Goal: Find contact information: Find contact information

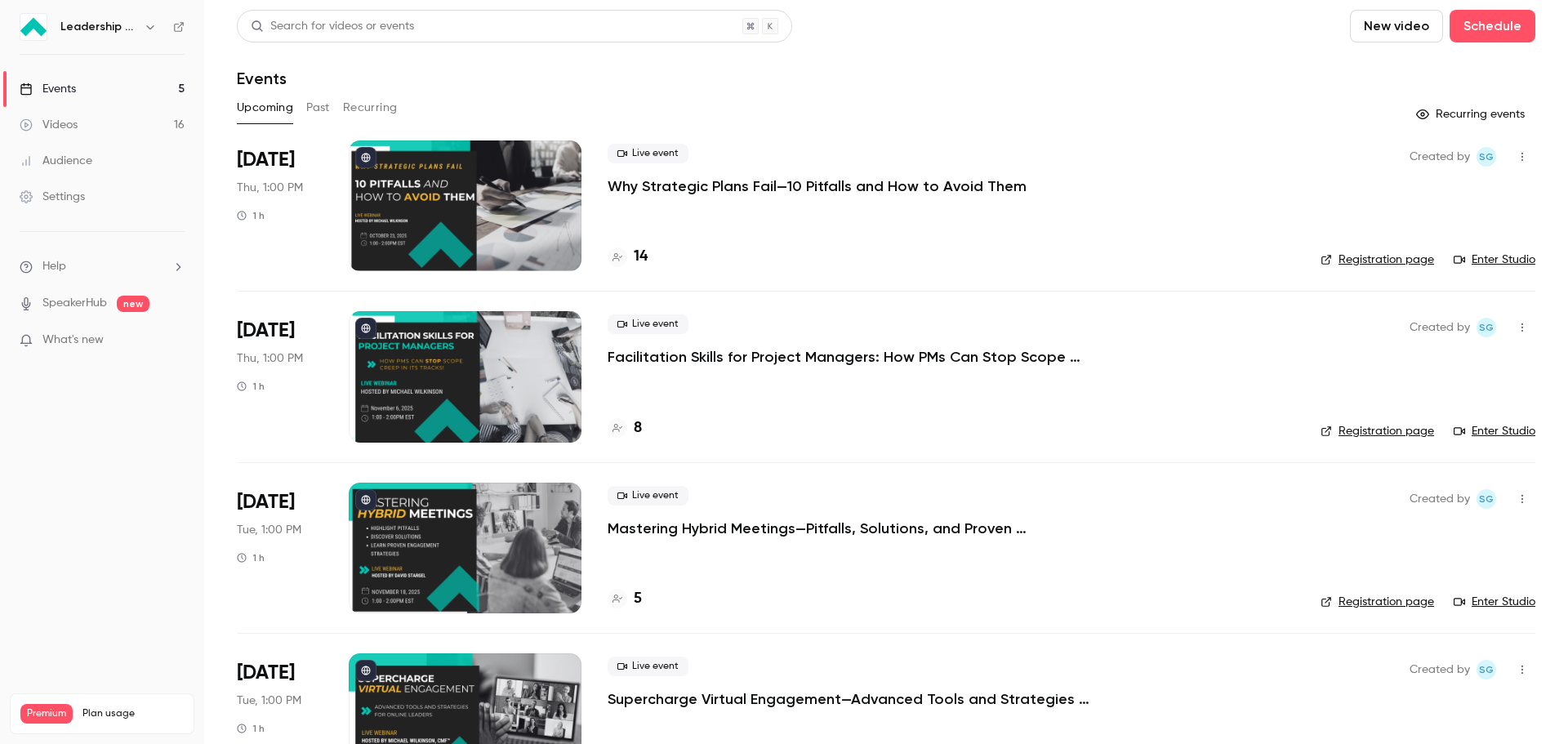
click at [308, 106] on button "Past" at bounding box center [318, 108] width 24 height 26
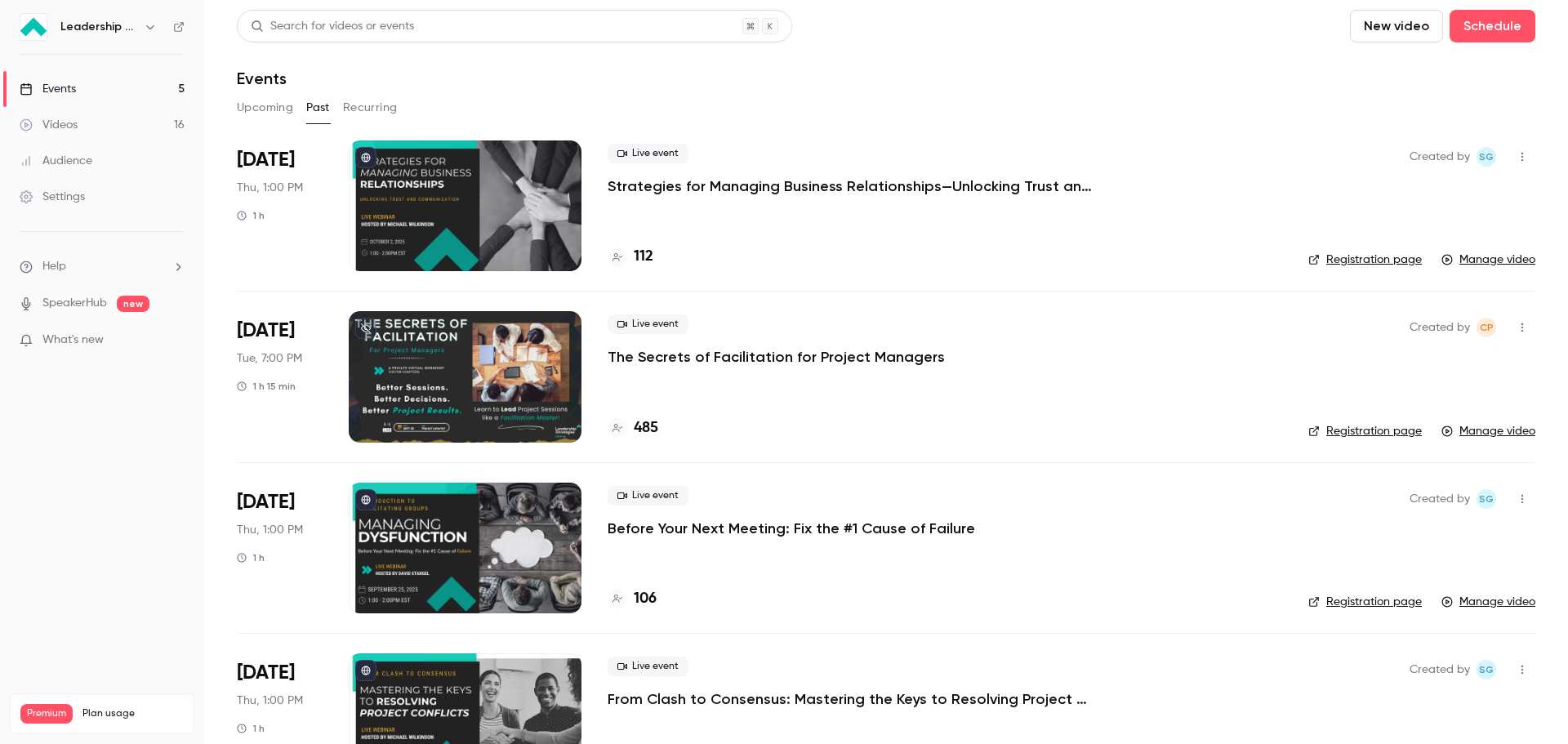
click at [396, 225] on div at bounding box center [464, 206] width 233 height 131
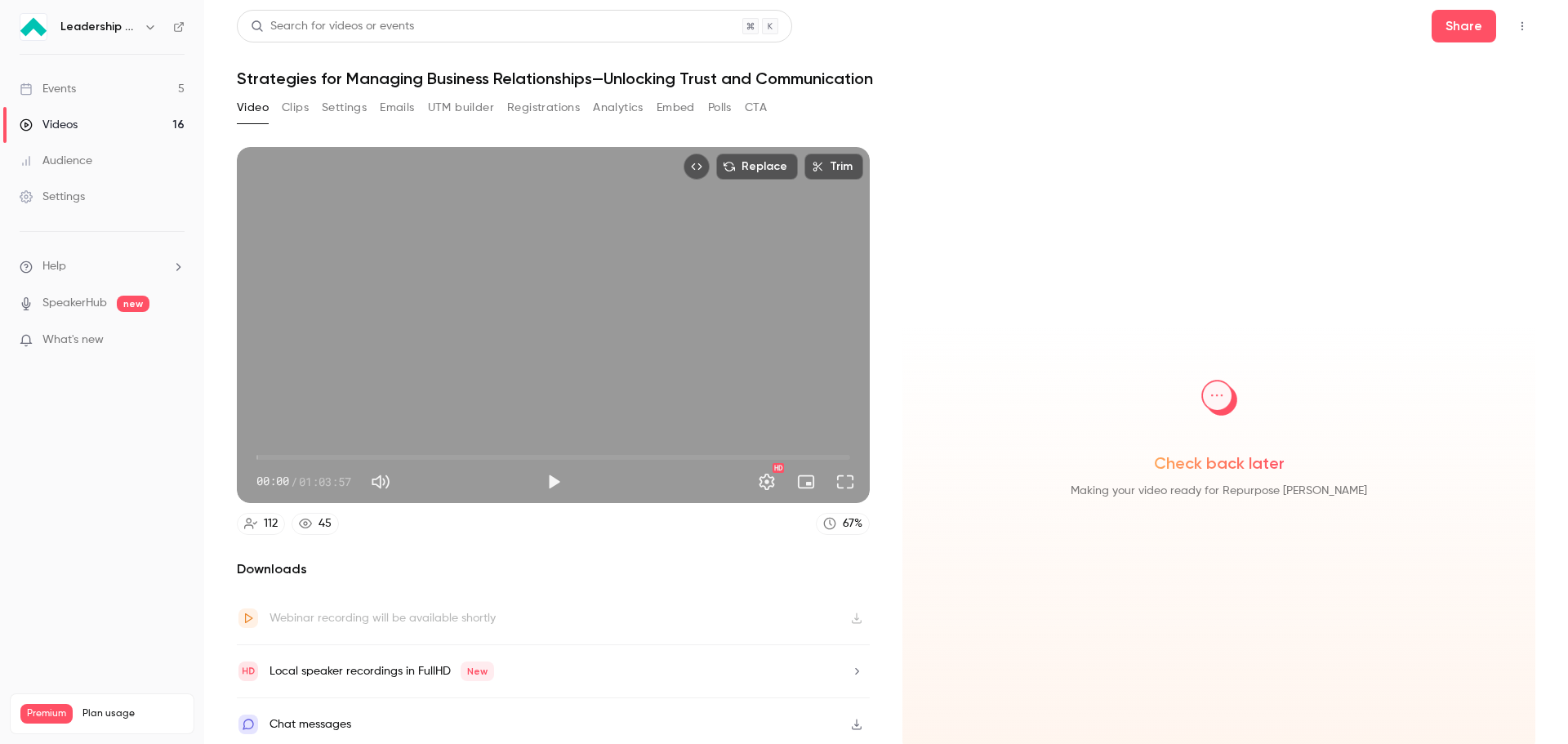
click at [630, 109] on button "Analytics" at bounding box center [618, 108] width 51 height 26
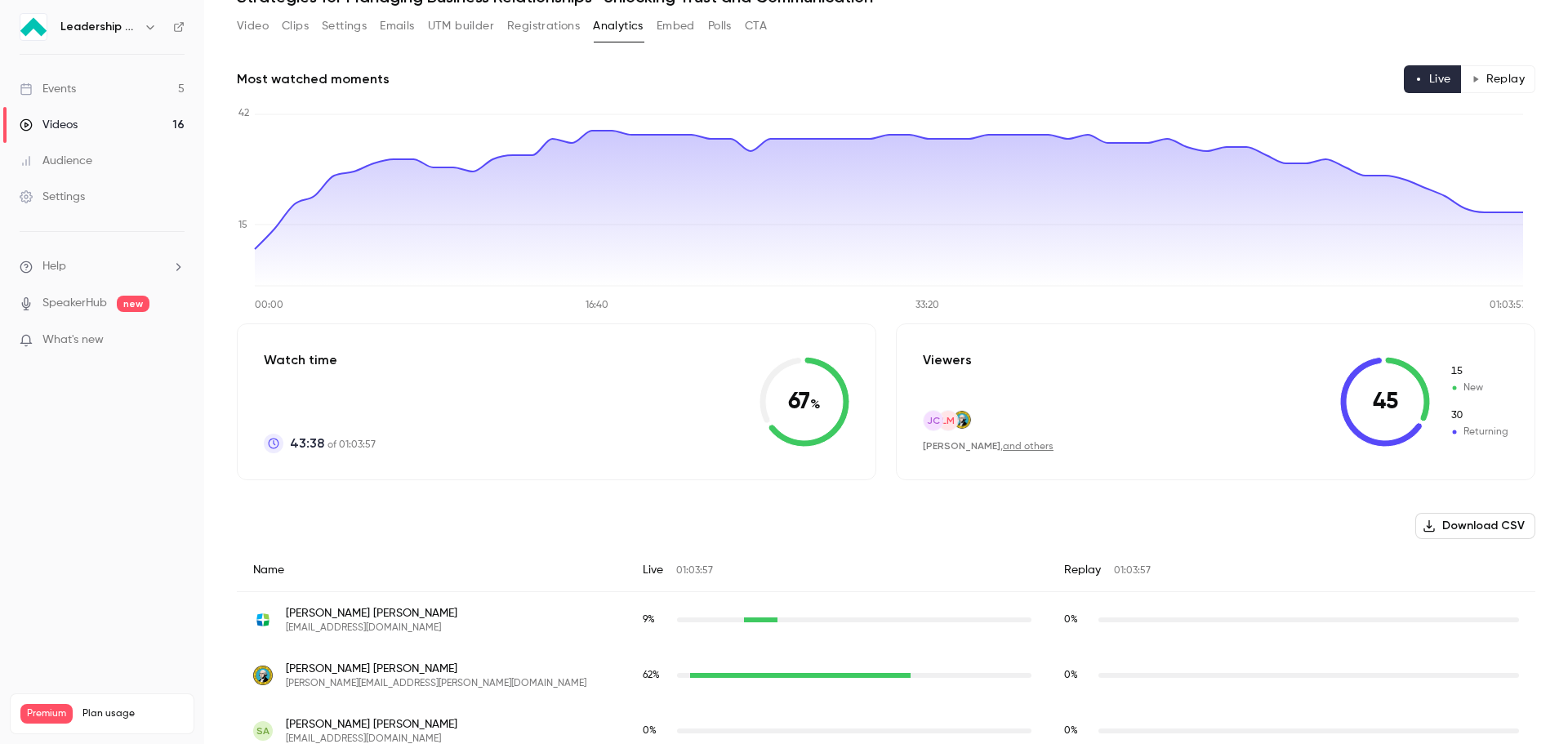
scroll to position [164, 0]
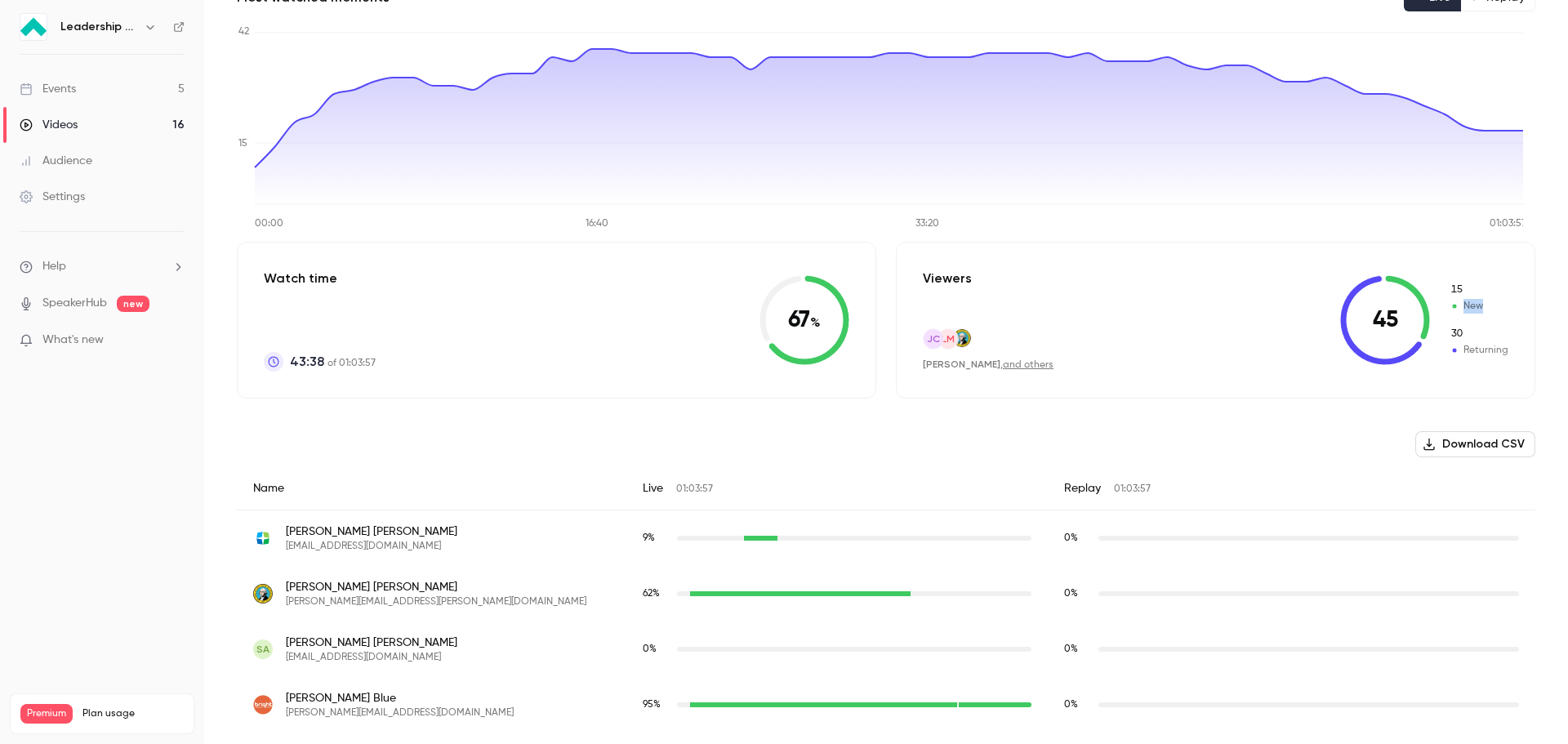
drag, startPoint x: 1448, startPoint y: 303, endPoint x: 1472, endPoint y: 310, distance: 25.0
click at [1472, 310] on span "New" at bounding box center [1479, 306] width 59 height 15
drag, startPoint x: 1448, startPoint y: 342, endPoint x: 1486, endPoint y: 356, distance: 40.5
click at [1493, 356] on div "30 Returning" at bounding box center [1479, 342] width 59 height 31
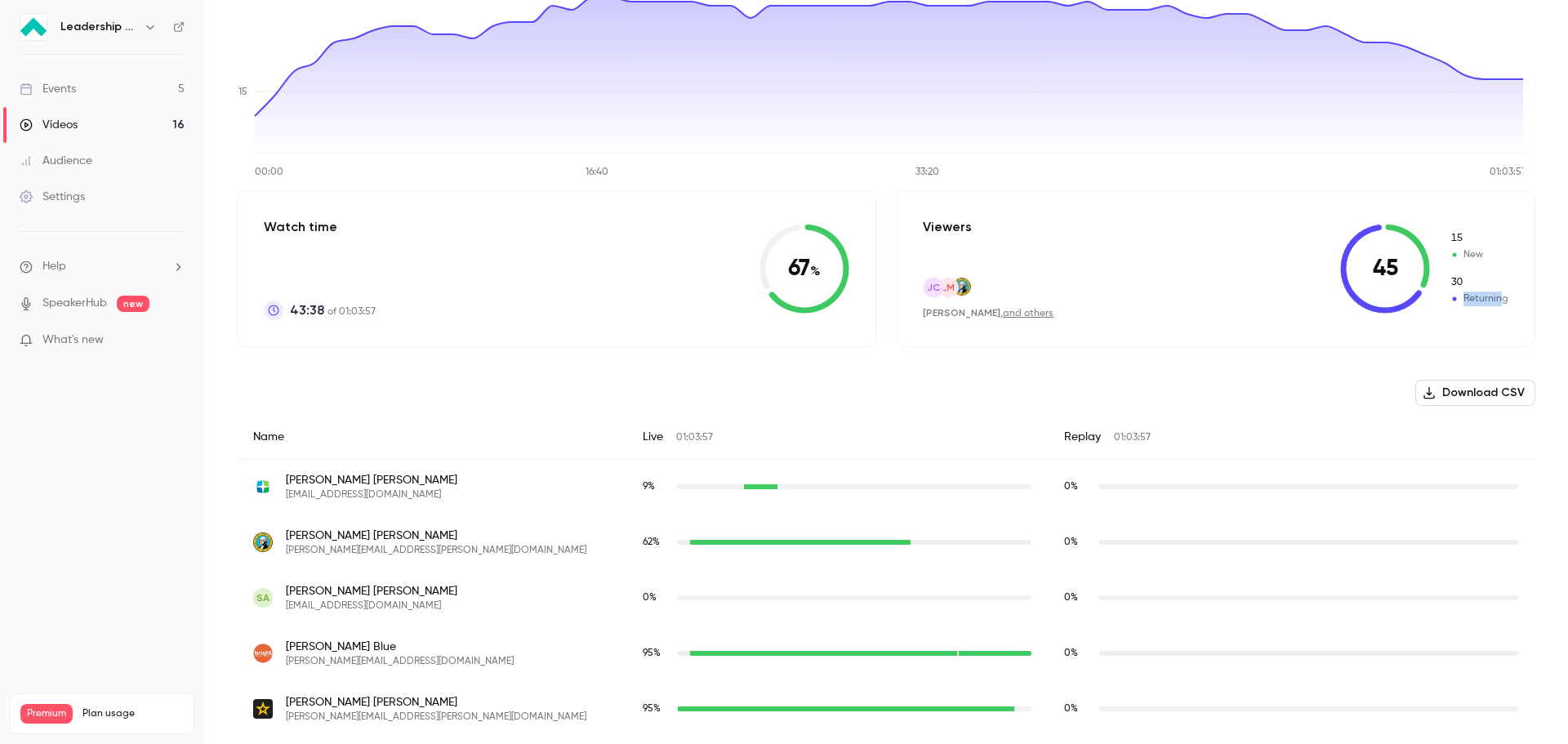
scroll to position [326, 0]
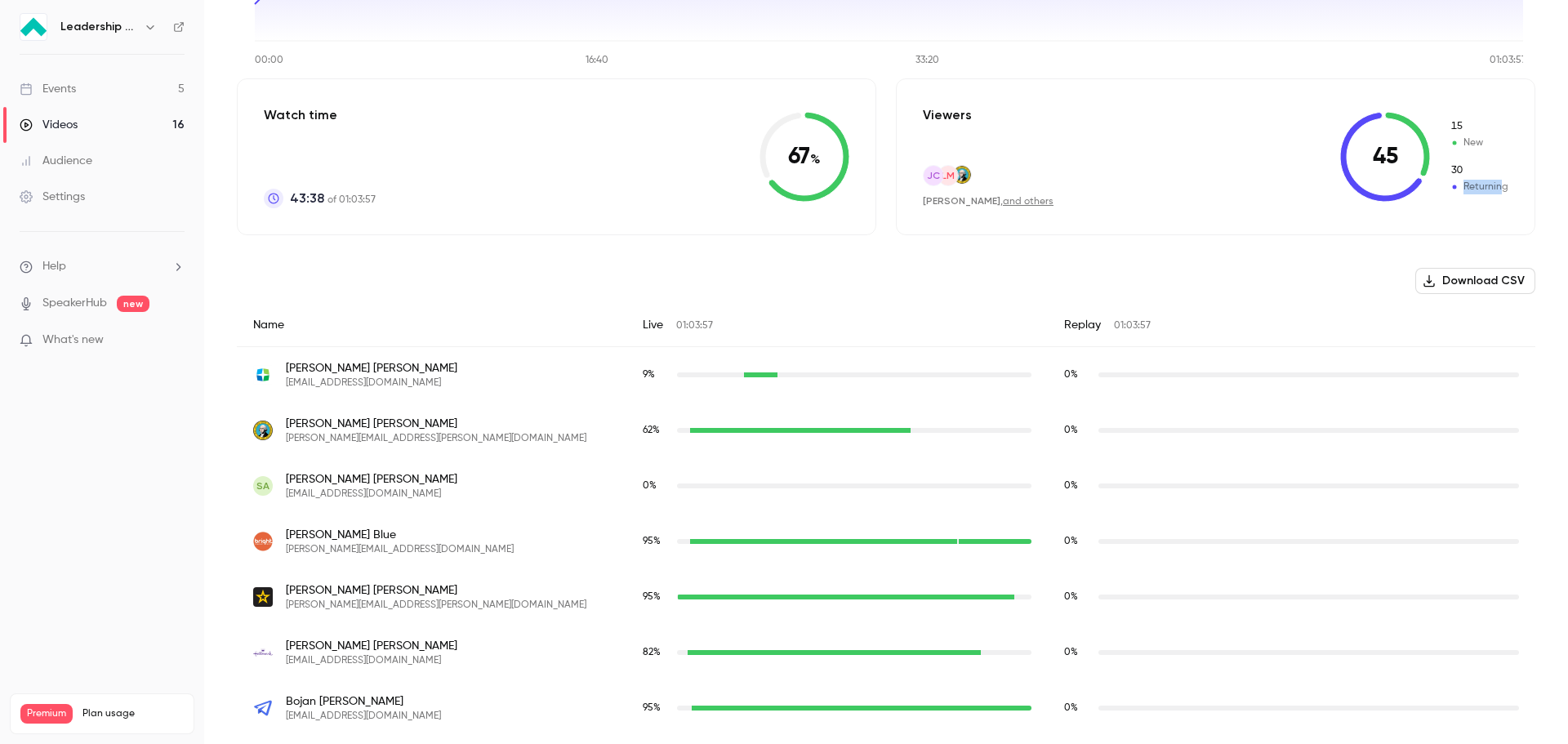
click at [1017, 202] on link "and others" at bounding box center [1027, 201] width 51 height 10
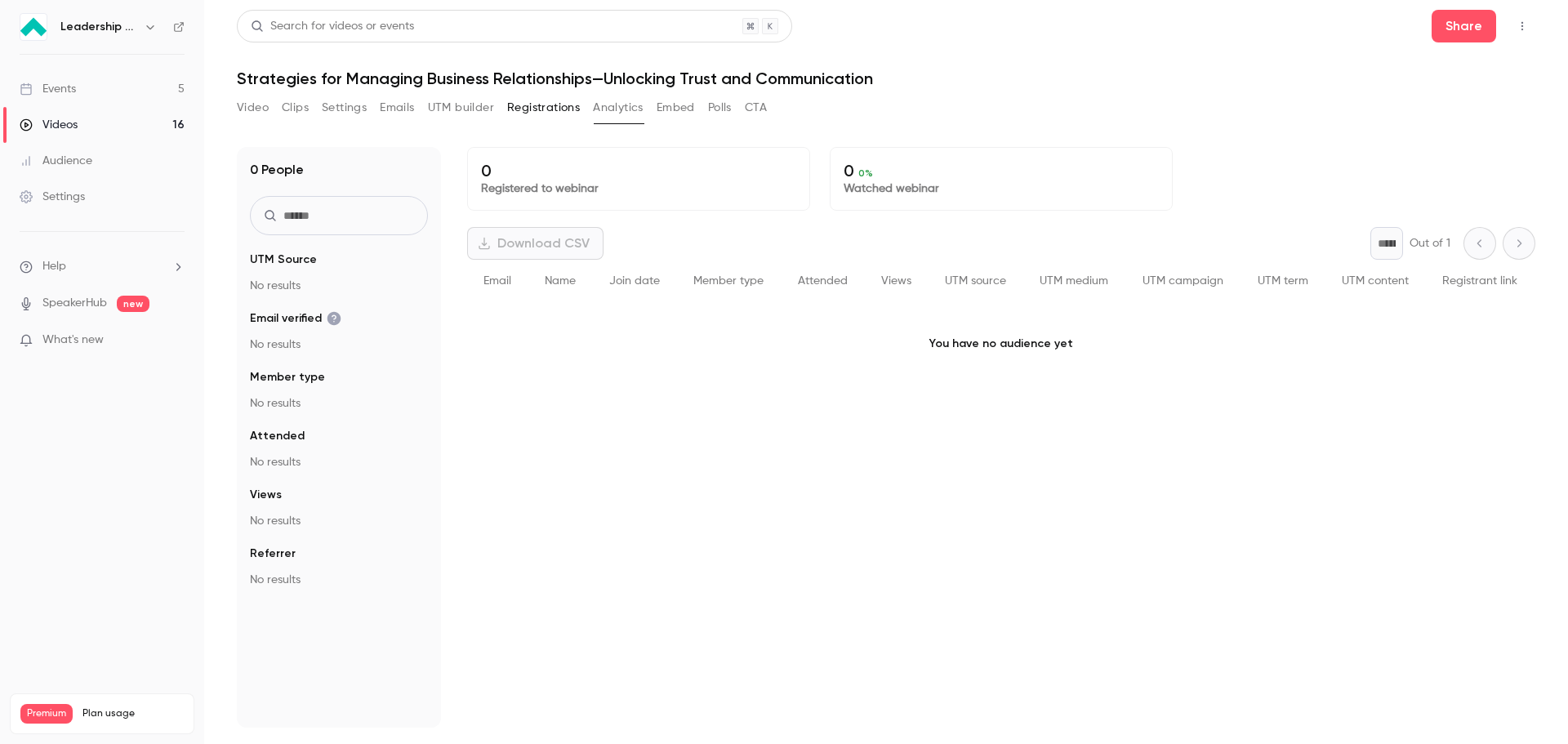
click at [1017, 202] on div "0 0 % Watched webinar" at bounding box center [1001, 178] width 343 height 63
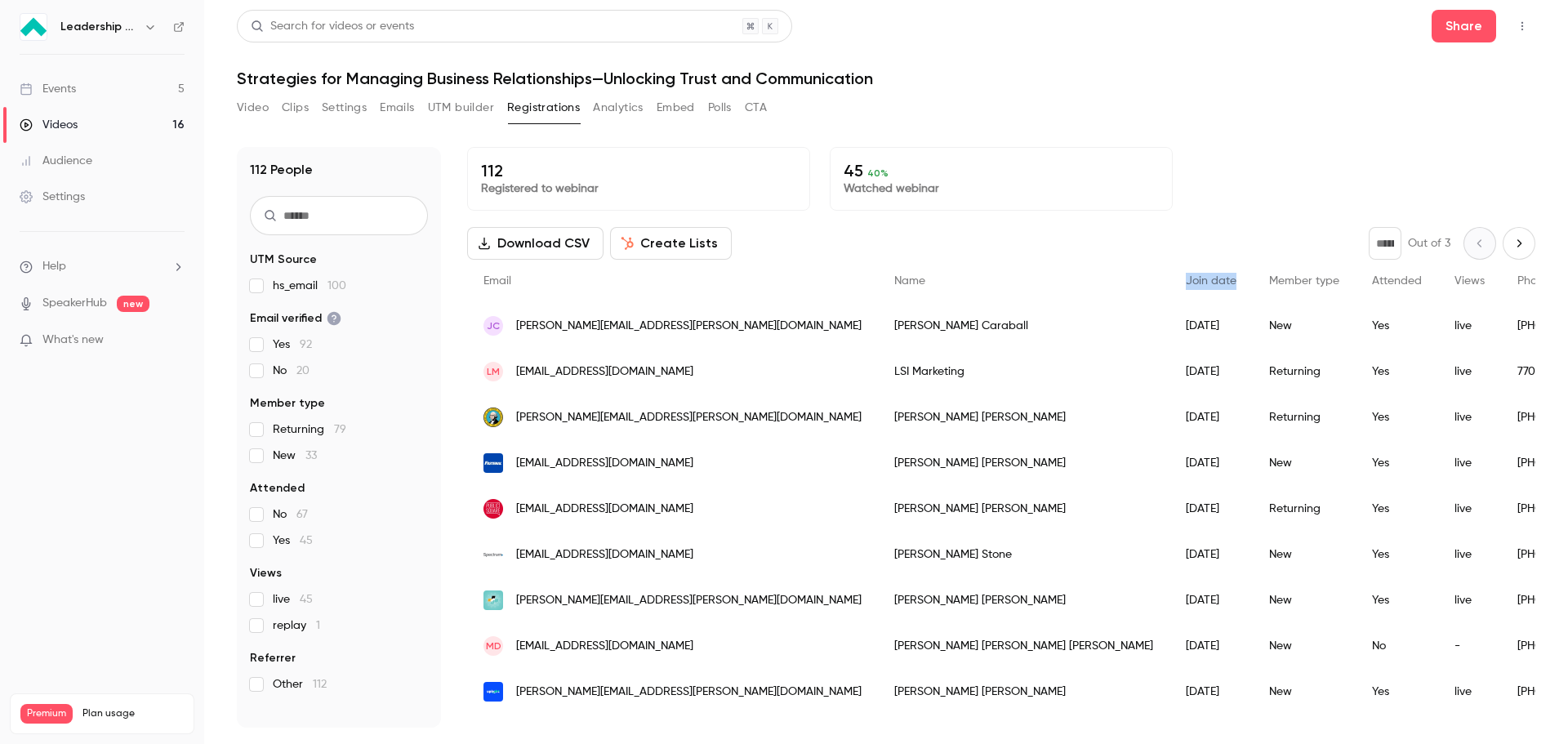
drag, startPoint x: 963, startPoint y: 273, endPoint x: 1013, endPoint y: 280, distance: 50.5
click at [1169, 280] on div "Join date" at bounding box center [1210, 280] width 84 height 43
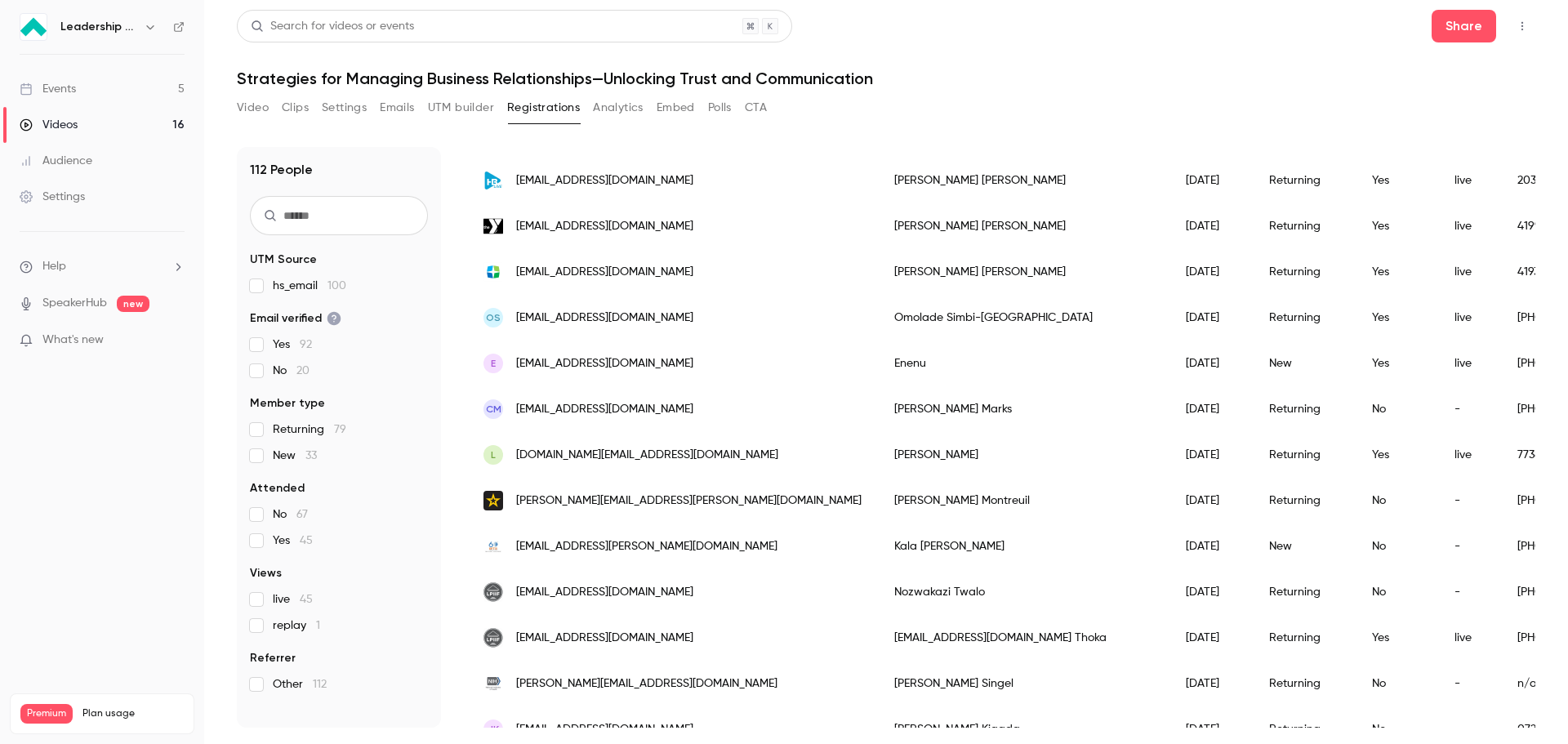
scroll to position [1466, 0]
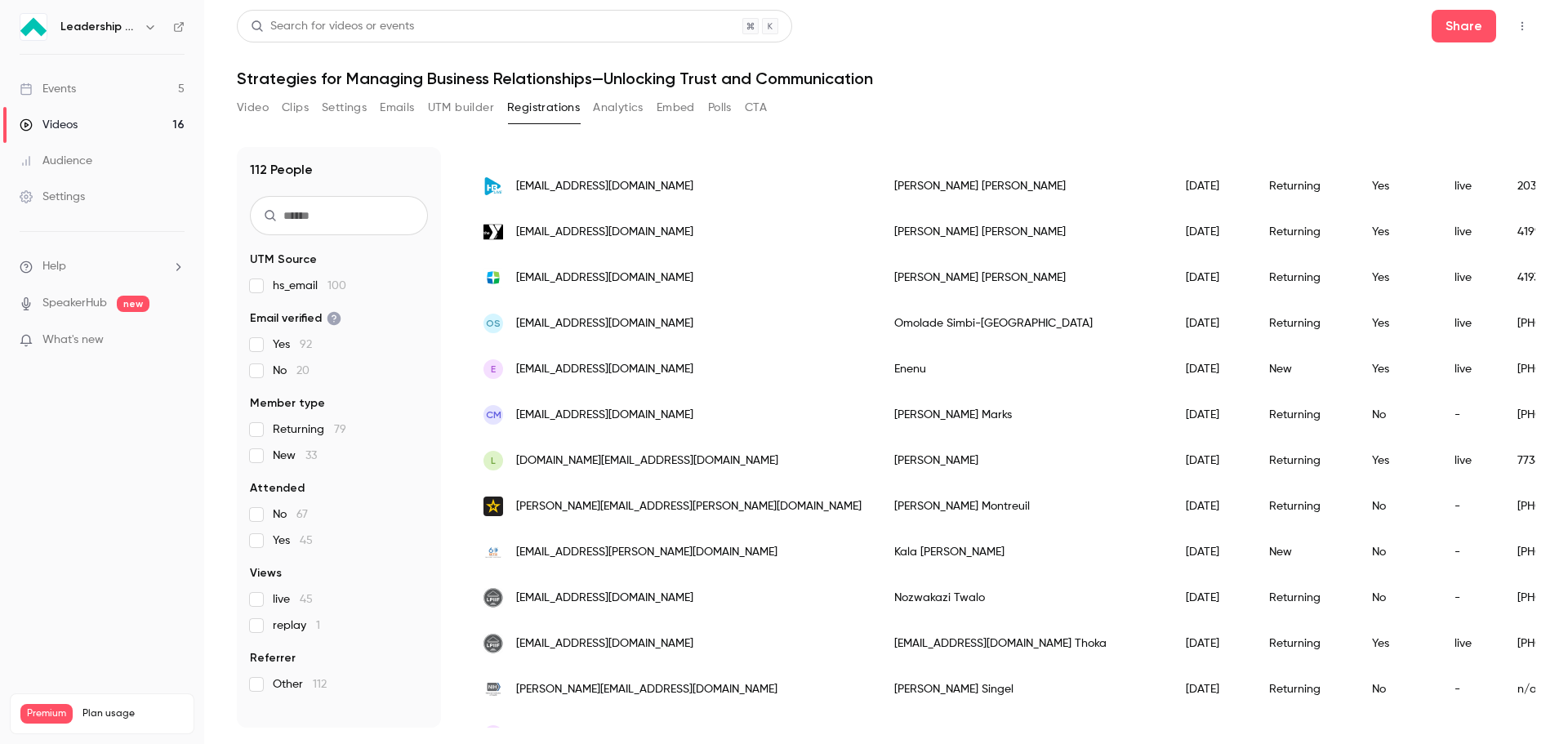
drag, startPoint x: 1030, startPoint y: 369, endPoint x: 956, endPoint y: 367, distance: 74.0
click at [1169, 367] on div "[DATE]" at bounding box center [1210, 369] width 84 height 46
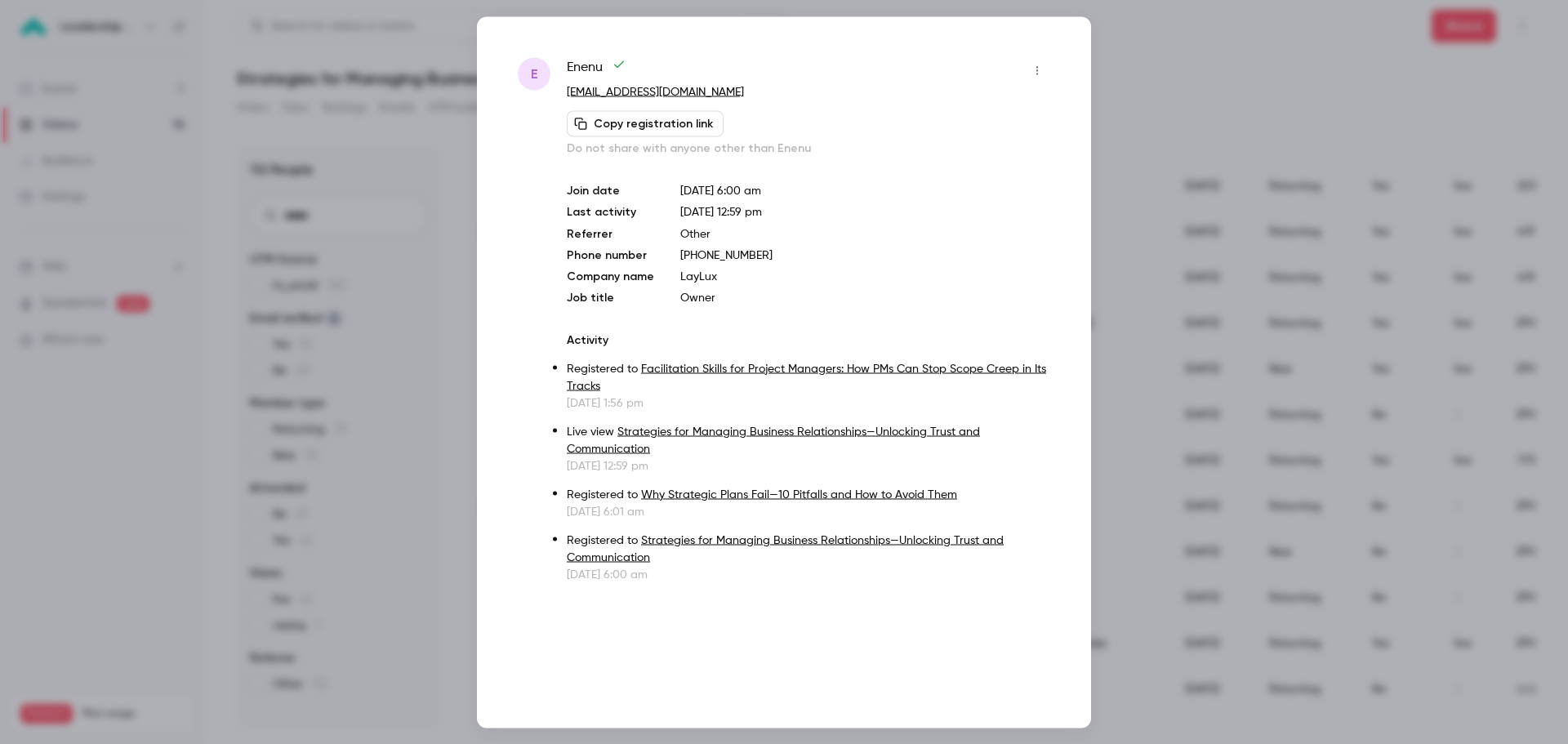
click at [1139, 74] on div at bounding box center [784, 372] width 1568 height 744
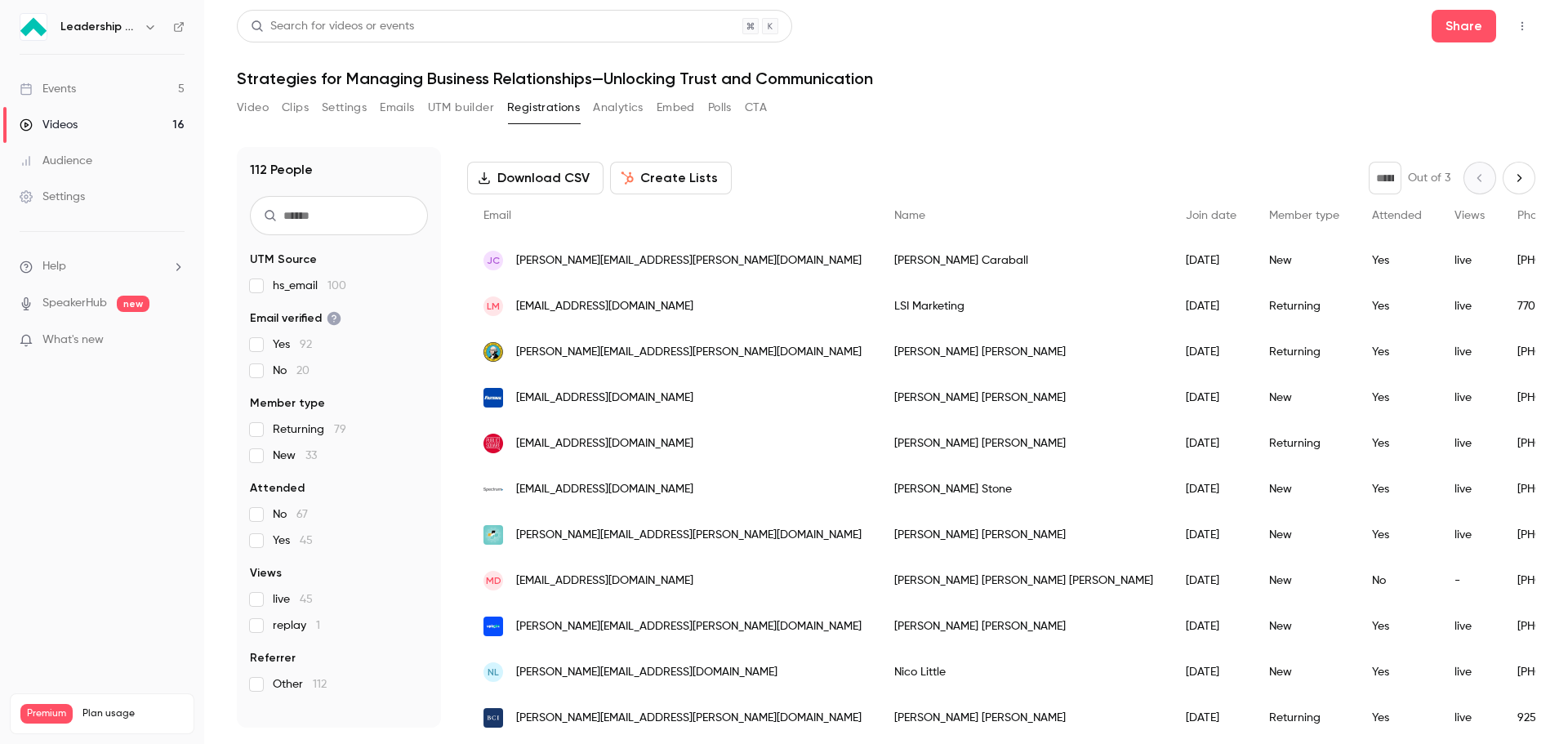
scroll to position [0, 0]
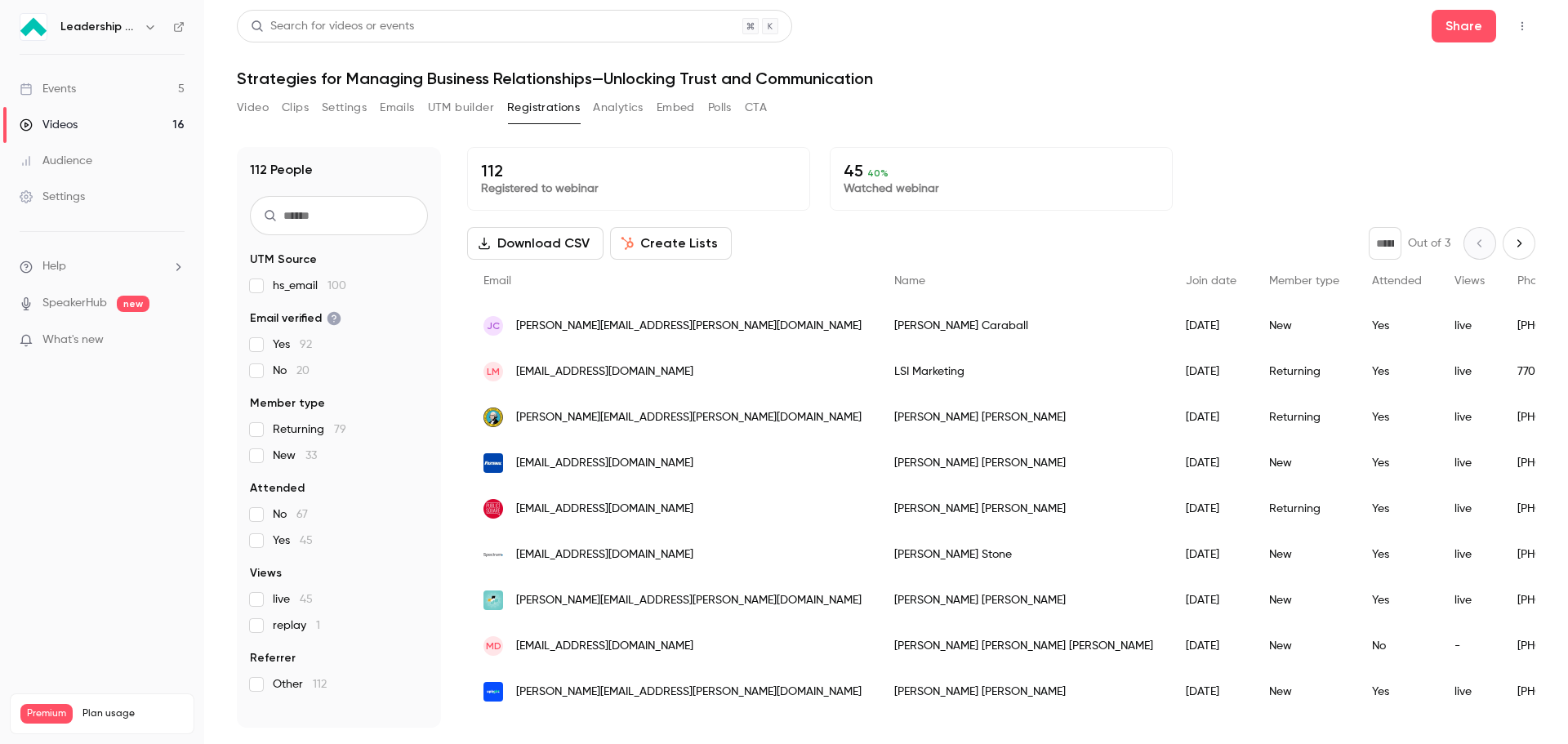
click at [631, 103] on button "Analytics" at bounding box center [618, 108] width 51 height 26
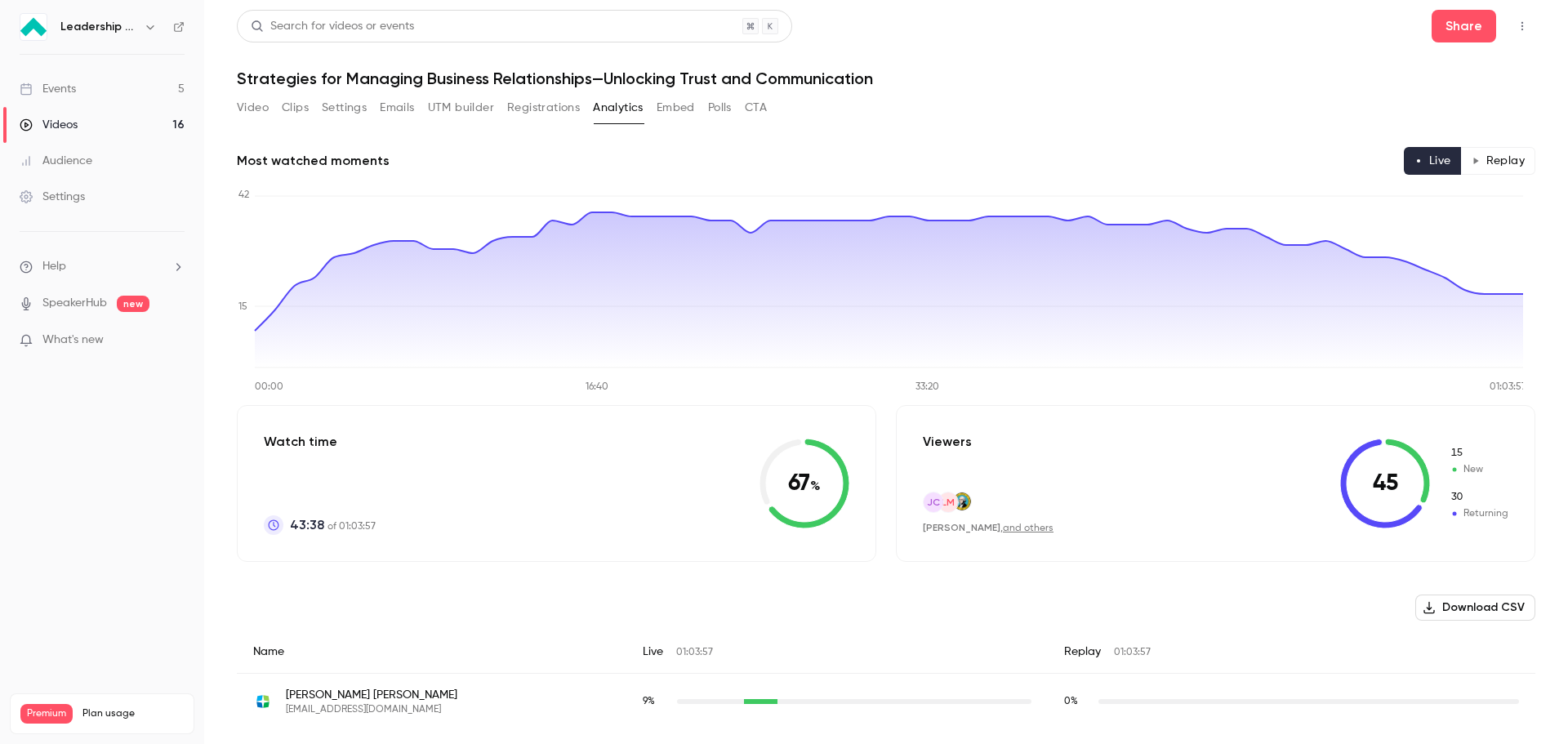
drag, startPoint x: 1384, startPoint y: 486, endPoint x: 1351, endPoint y: 477, distance: 34.2
click at [1351, 477] on icon at bounding box center [1385, 484] width 90 height 90
click at [714, 113] on button "Polls" at bounding box center [720, 108] width 24 height 26
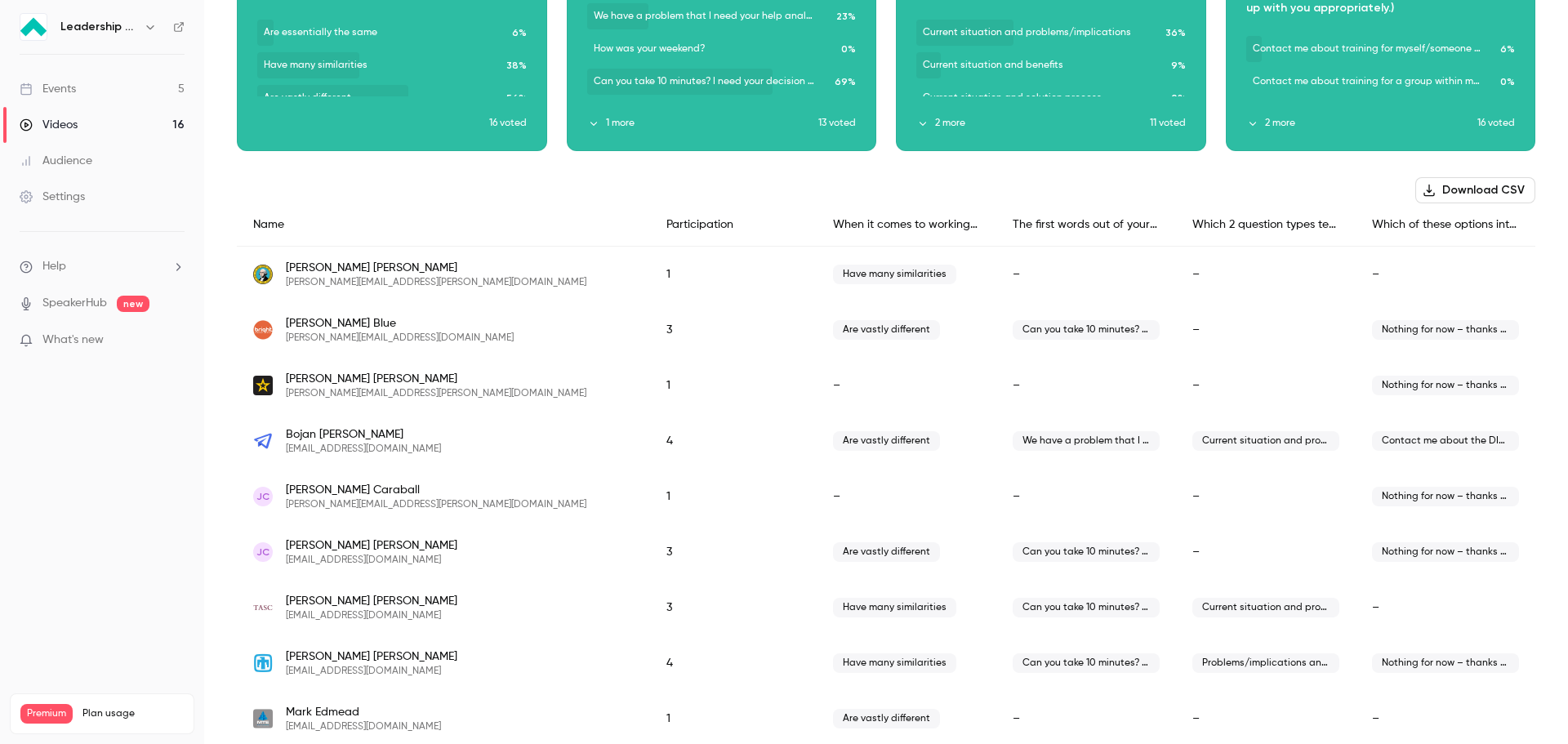
scroll to position [245, 0]
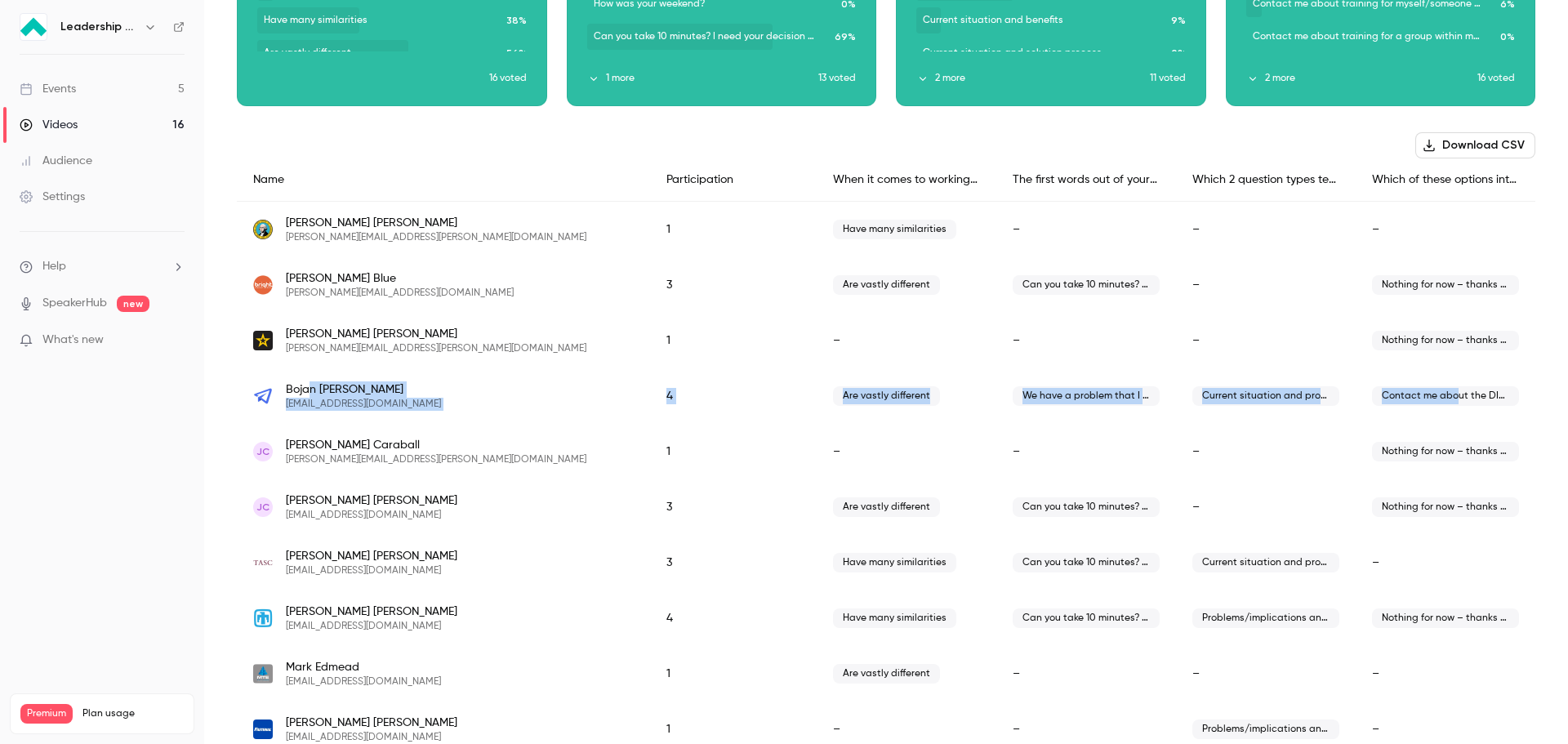
drag, startPoint x: 368, startPoint y: 395, endPoint x: 1444, endPoint y: 401, distance: 1076.0
click at [1444, 401] on div "[PERSON_NAME] [EMAIL_ADDRESS][DOMAIN_NAME] 4 Are vastly different We have a pro…" at bounding box center [886, 395] width 1299 height 55
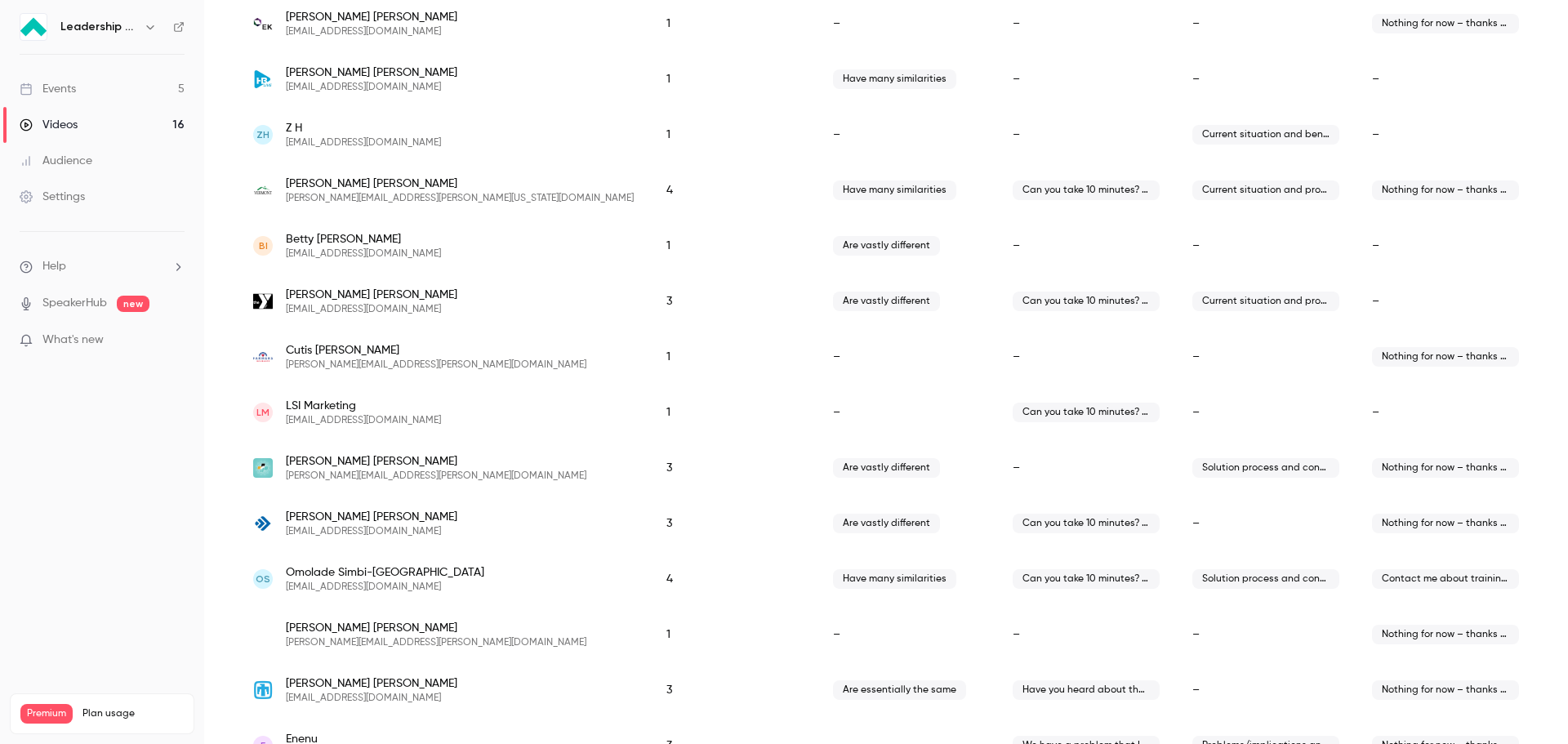
scroll to position [1117, 0]
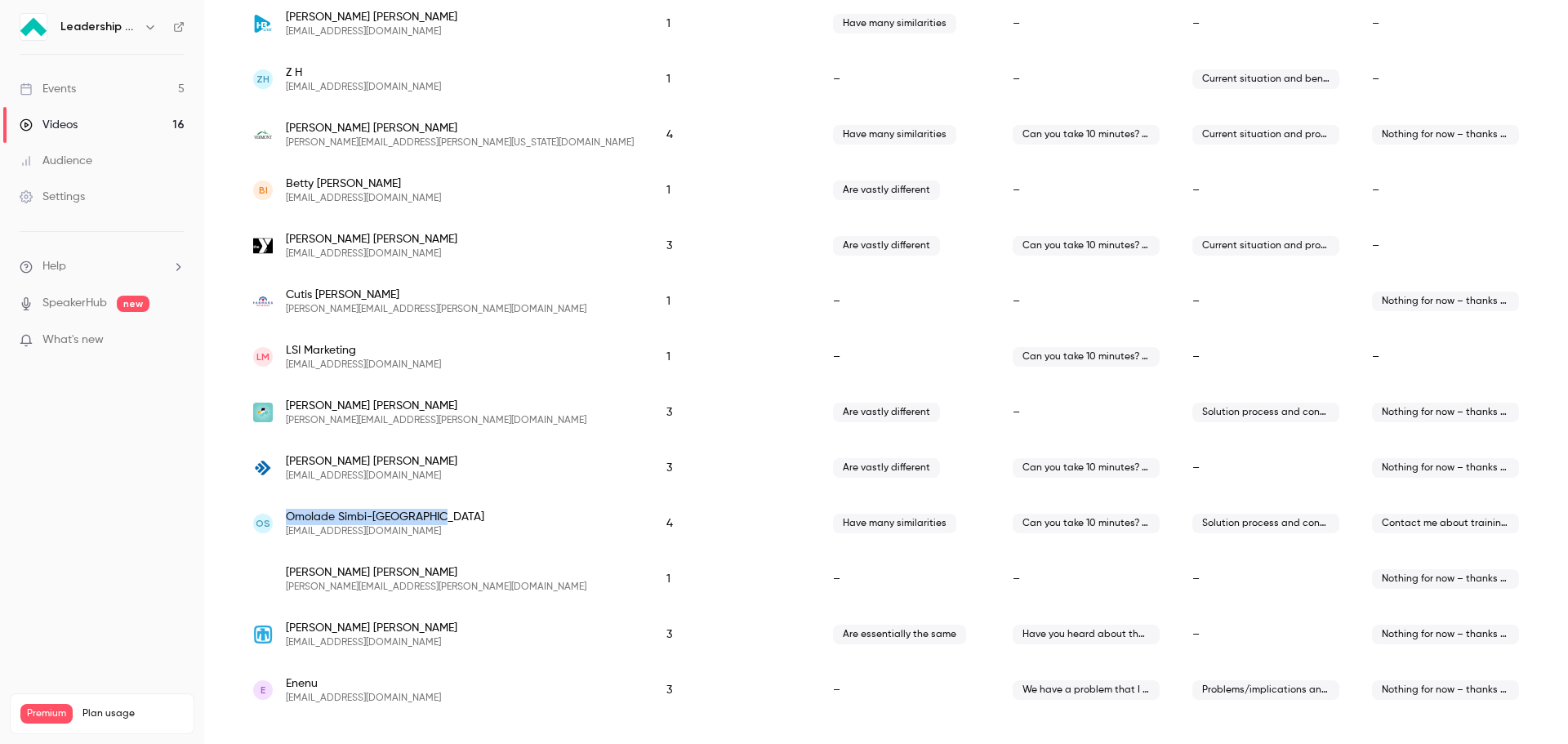
drag, startPoint x: 280, startPoint y: 518, endPoint x: 433, endPoint y: 521, distance: 153.0
click at [433, 521] on div "OS Omolade Simbi-[GEOGRAPHIC_DATA] [EMAIL_ADDRESS][DOMAIN_NAME]" at bounding box center [443, 523] width 381 height 29
drag, startPoint x: 1433, startPoint y: 523, endPoint x: 1336, endPoint y: 521, distance: 97.0
click at [1336, 521] on div "OS Omolade Simbi-[GEOGRAPHIC_DATA] [EMAIL_ADDRESS][DOMAIN_NAME] 4 Have many sim…" at bounding box center [886, 523] width 1299 height 55
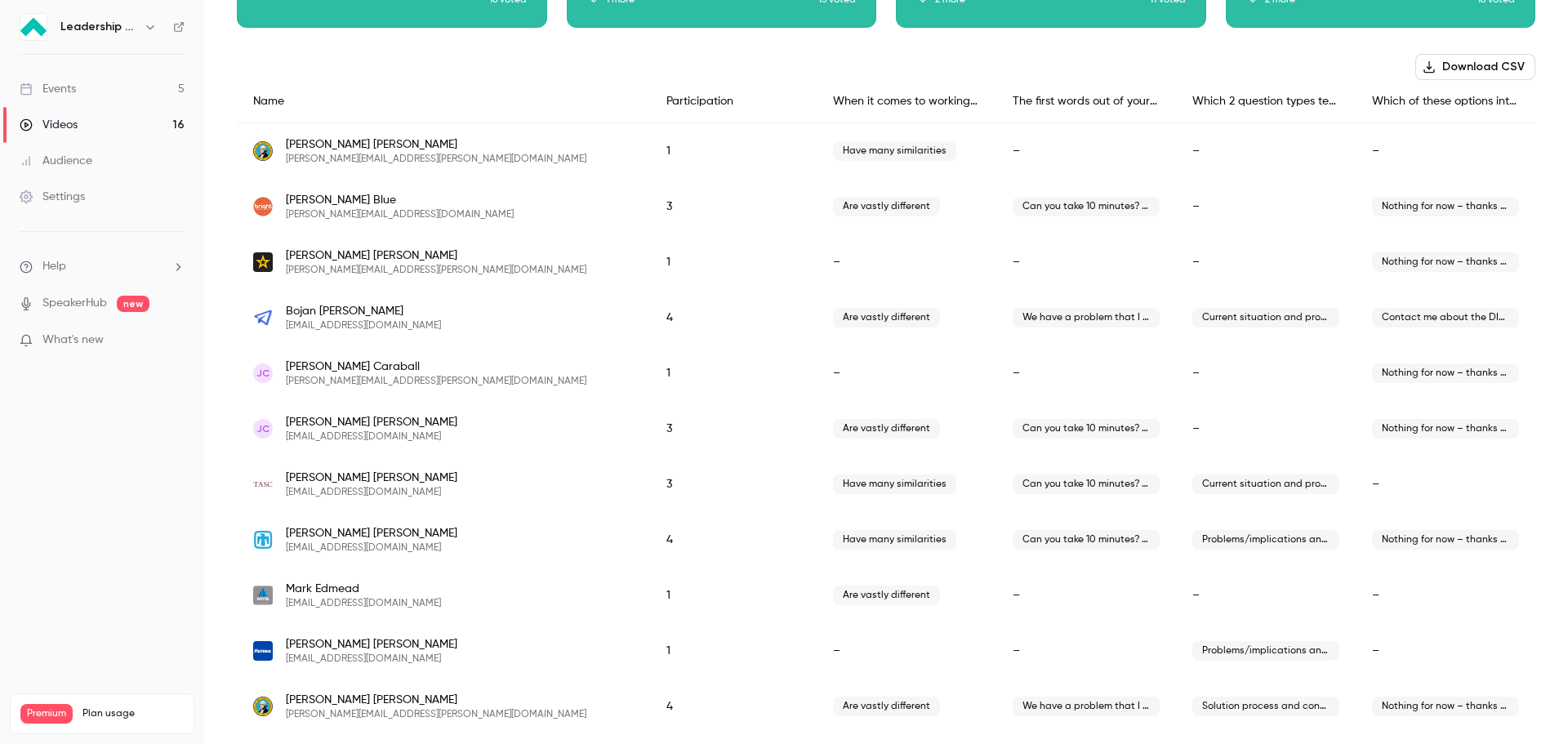
scroll to position [301, 0]
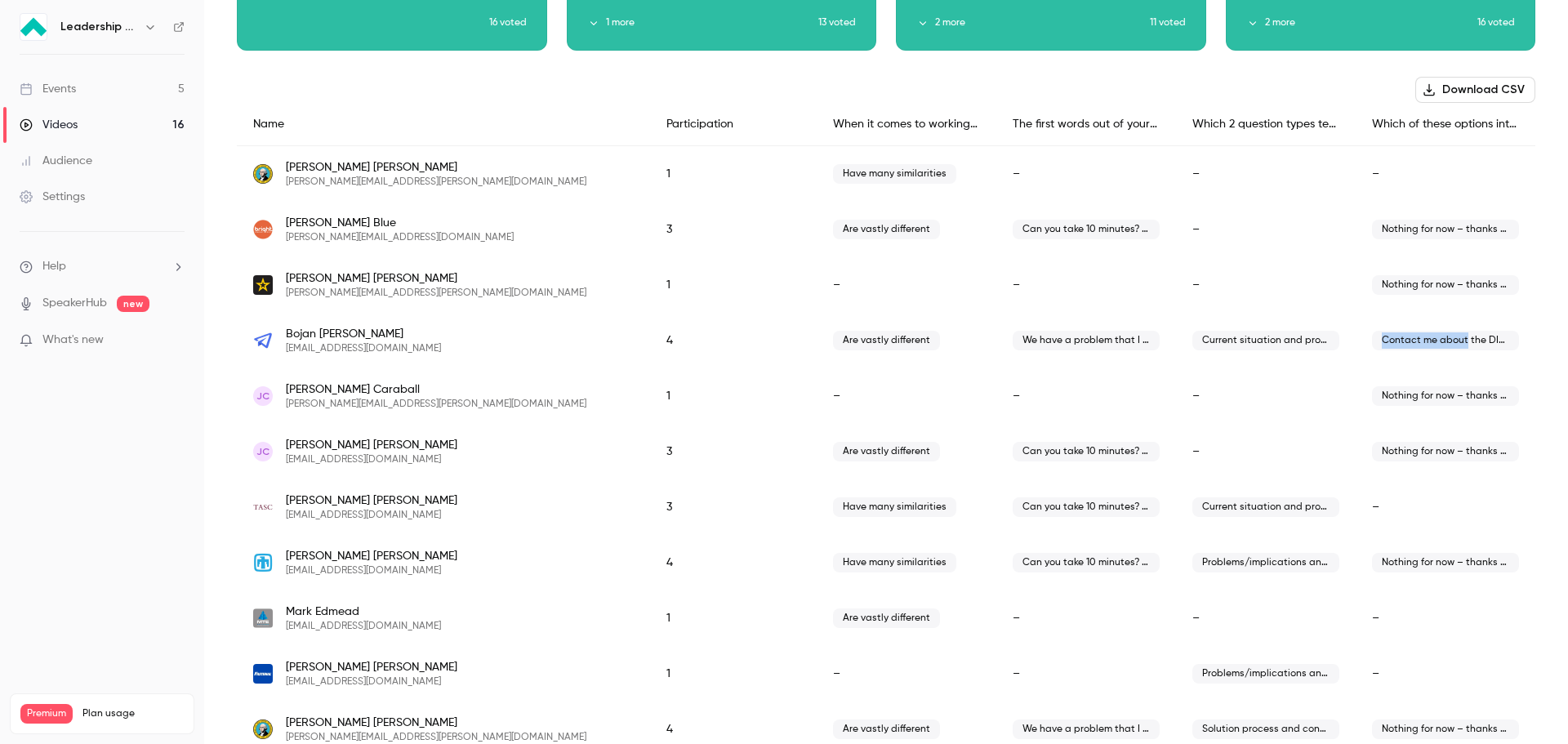
drag, startPoint x: 1453, startPoint y: 343, endPoint x: 1373, endPoint y: 342, distance: 80.0
click at [1373, 342] on span "Contact me about the DISC eLearning Video Series" at bounding box center [1446, 340] width 147 height 19
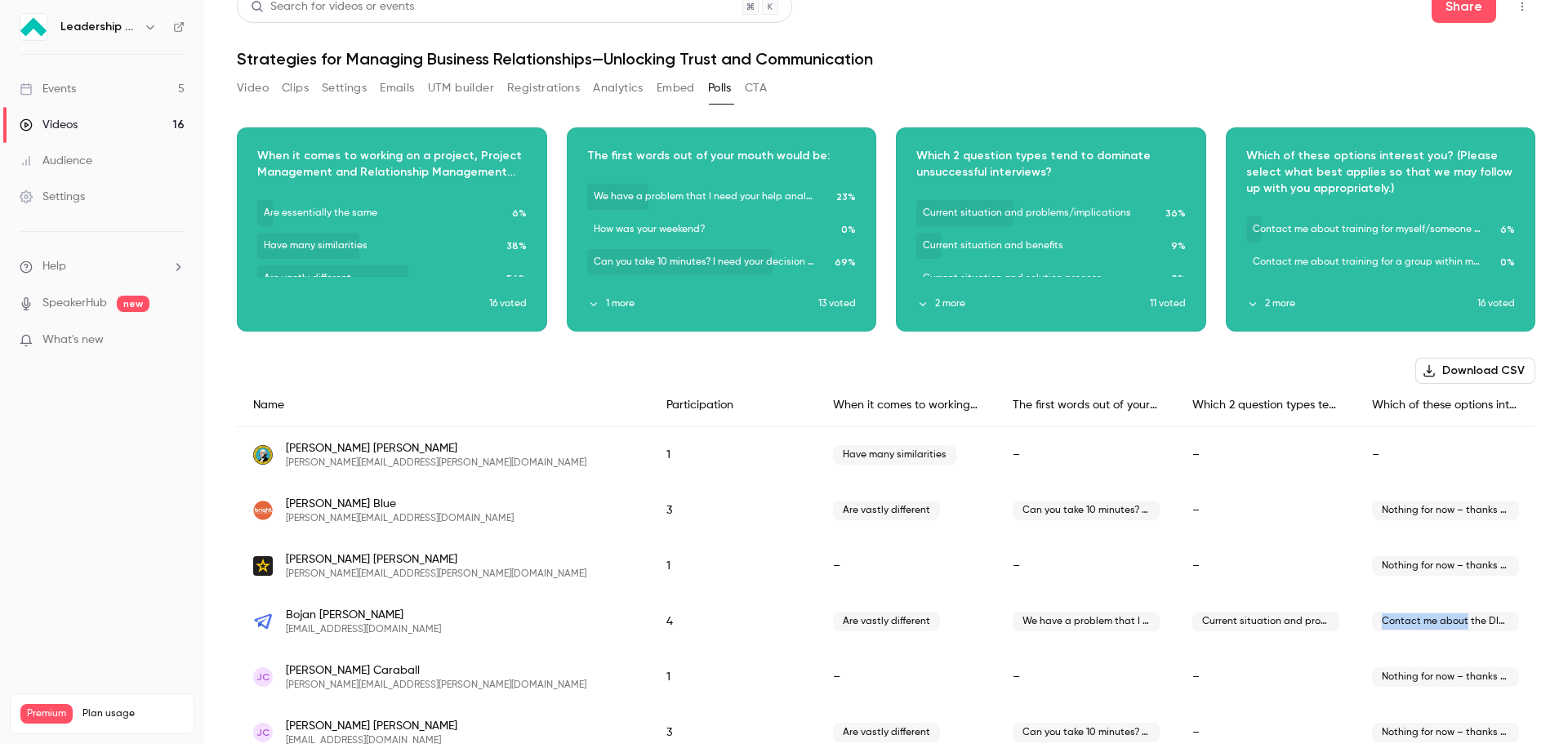
scroll to position [0, 0]
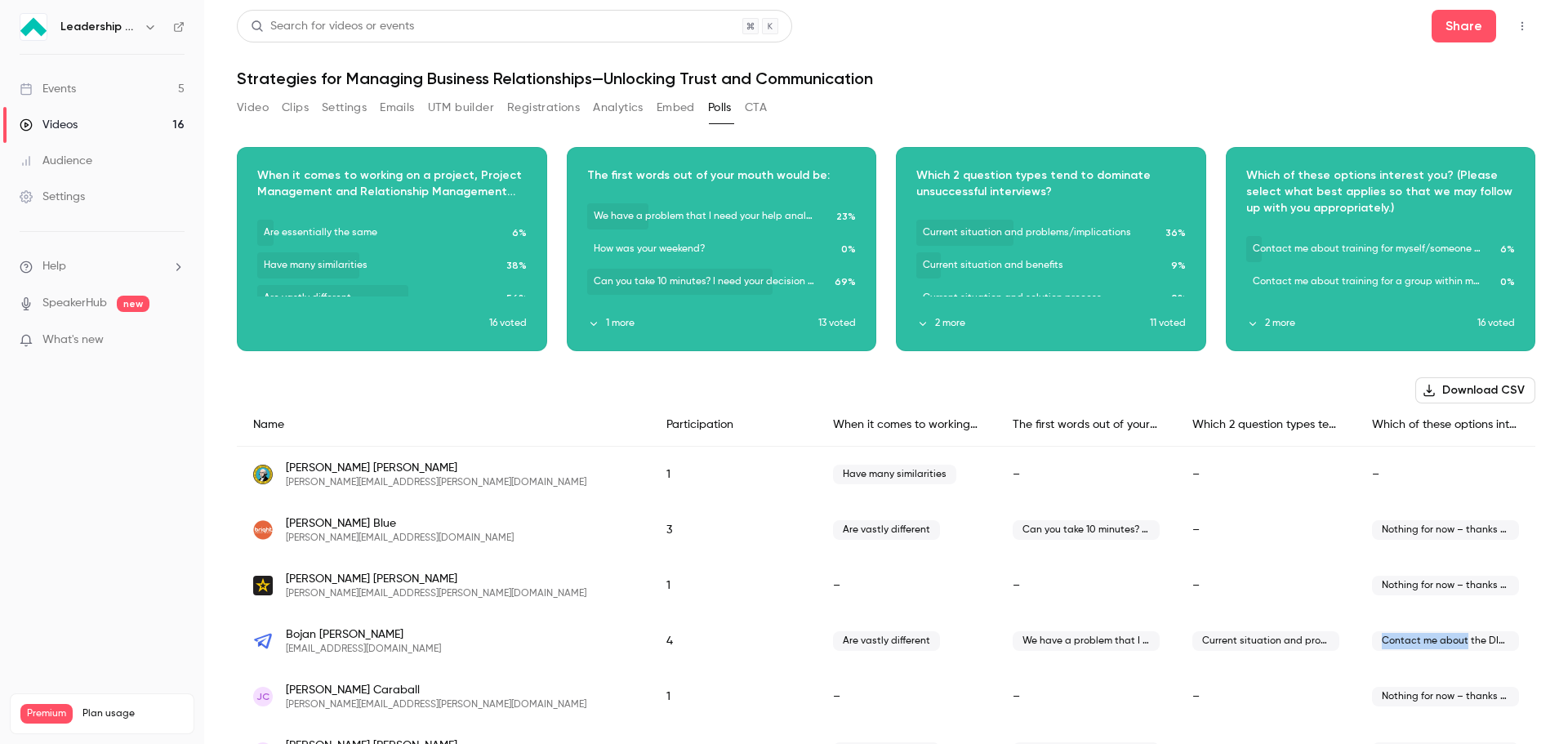
click at [635, 109] on button "Analytics" at bounding box center [618, 108] width 51 height 26
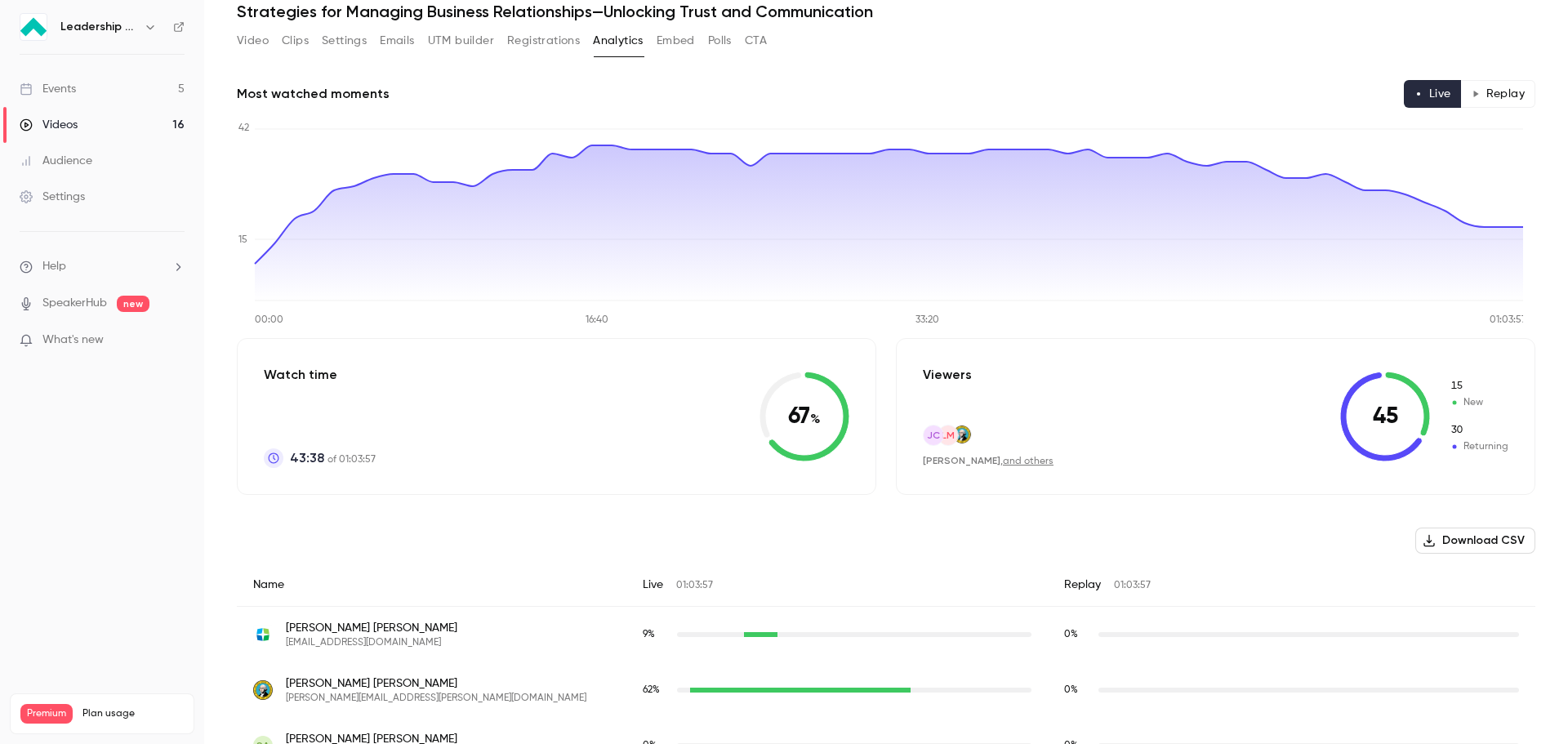
scroll to position [164, 0]
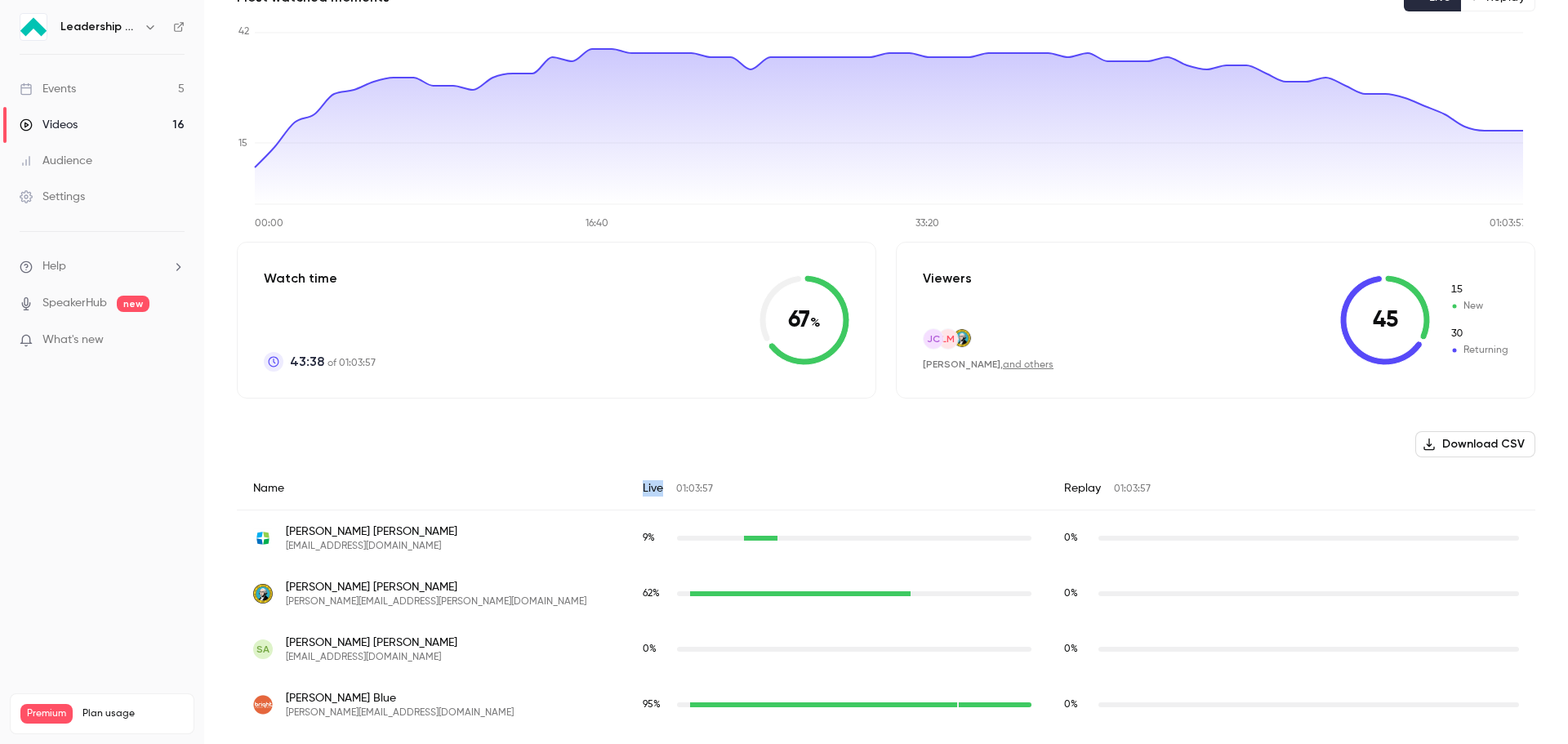
drag, startPoint x: 641, startPoint y: 485, endPoint x: 658, endPoint y: 485, distance: 17.0
click at [658, 485] on div "Live 01:03:57" at bounding box center [837, 488] width 421 height 43
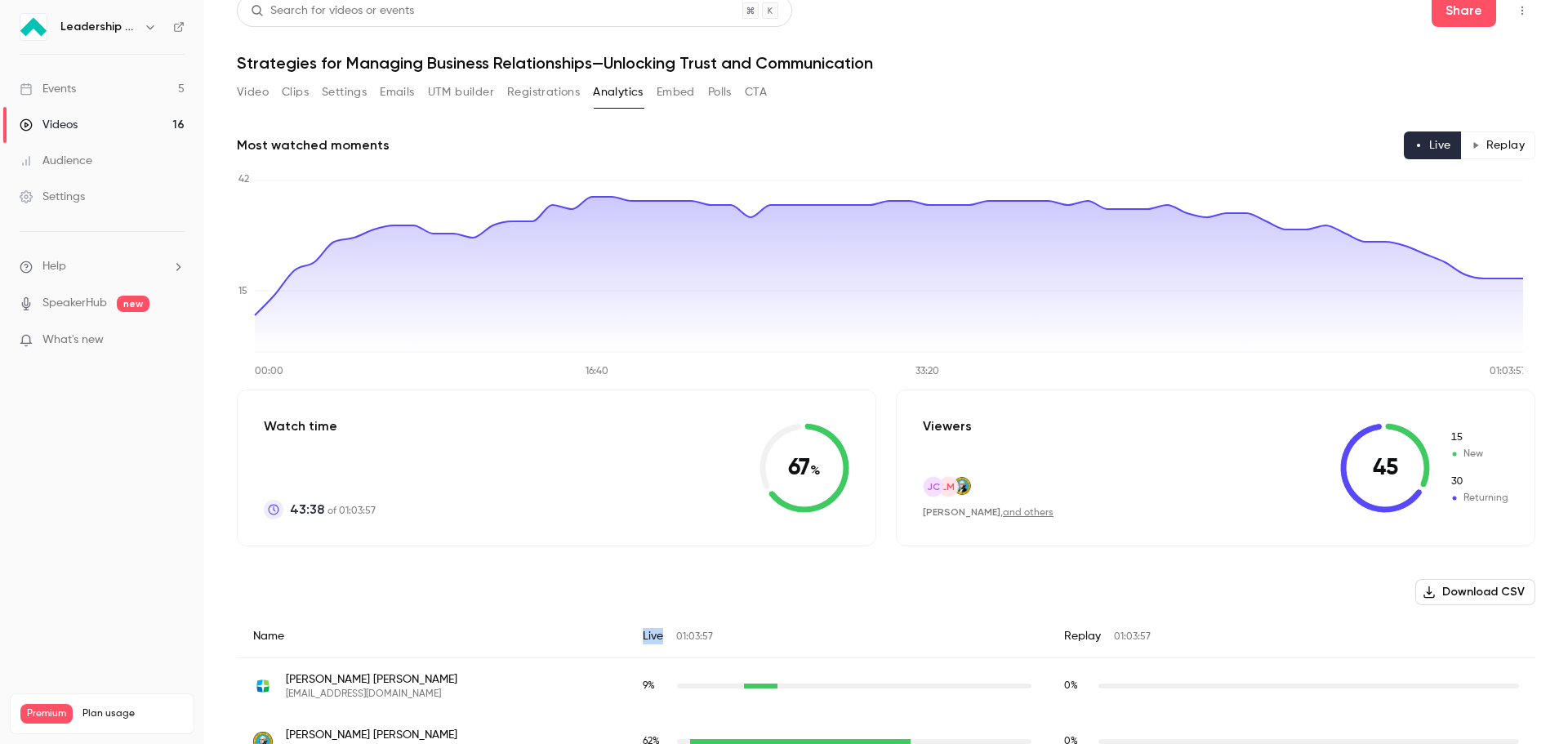
scroll to position [0, 0]
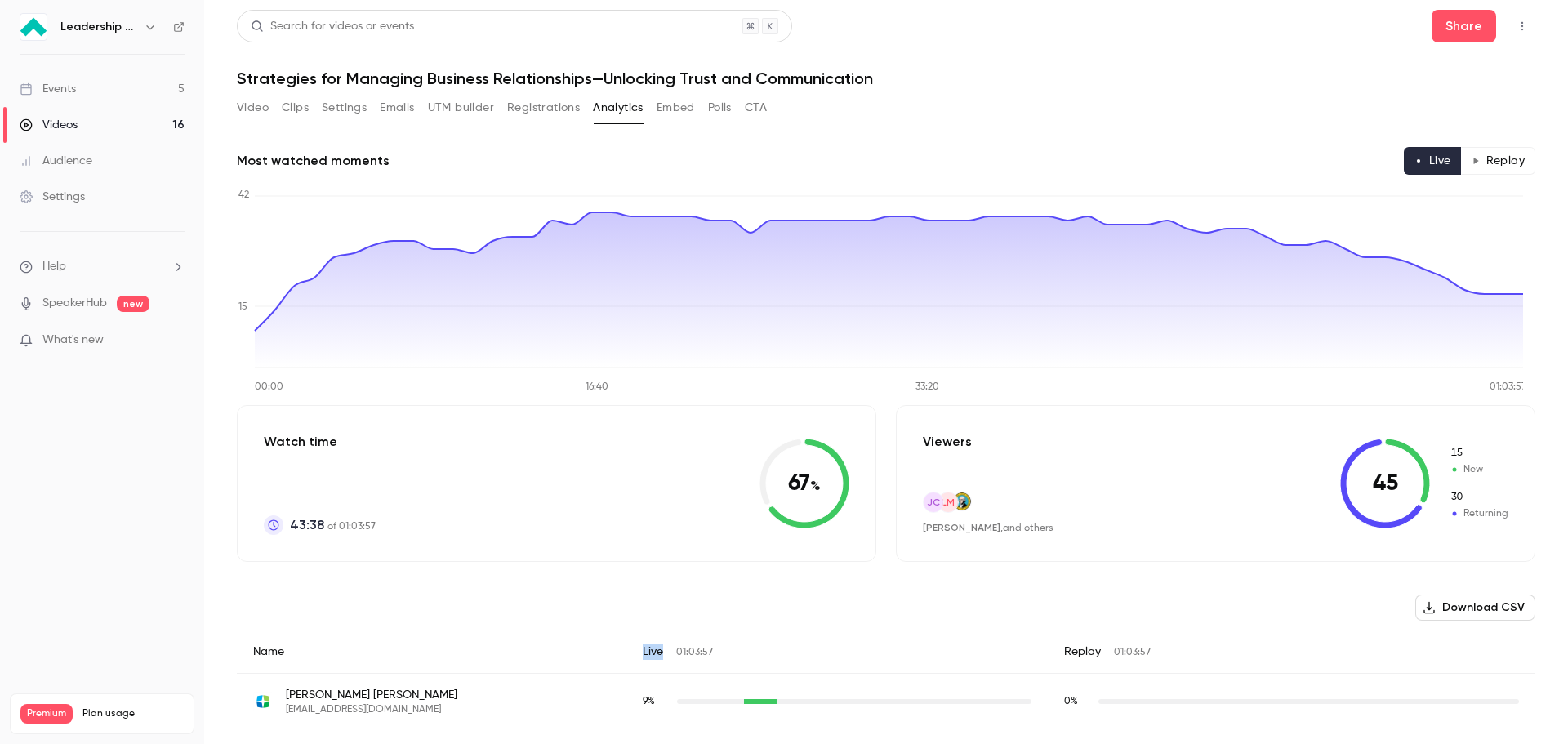
click at [754, 107] on button "CTA" at bounding box center [756, 108] width 22 height 26
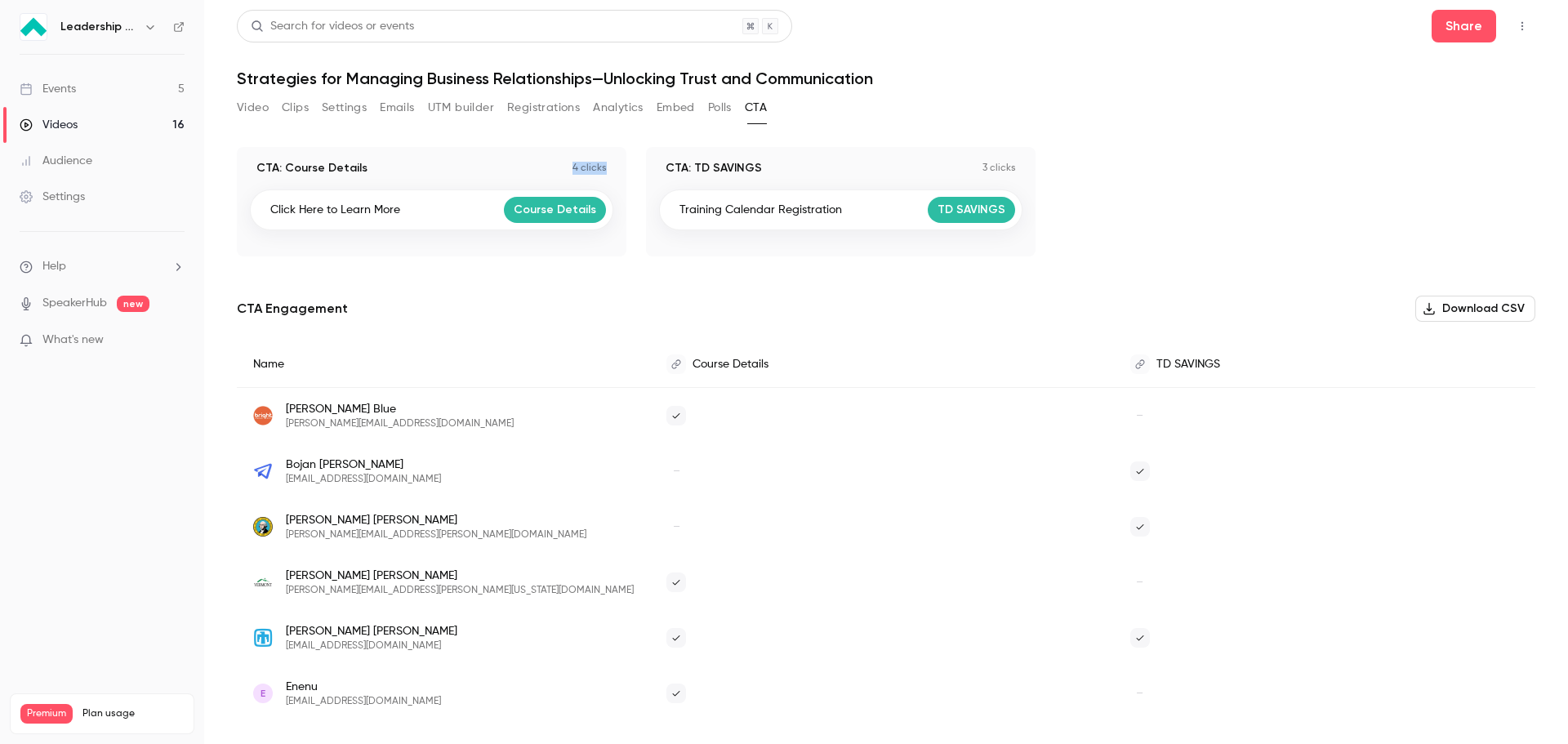
drag, startPoint x: 571, startPoint y: 171, endPoint x: 632, endPoint y: 143, distance: 67.1
click at [615, 171] on div "CTA: Course Details 4 clicks Click Here to Learn More Course Details" at bounding box center [431, 201] width 390 height 109
click at [596, 173] on p "4 clicks" at bounding box center [589, 168] width 34 height 13
drag, startPoint x: 553, startPoint y: 166, endPoint x: 617, endPoint y: 173, distance: 64.4
click at [617, 173] on div "CTA: Course Details 4 clicks Click Here to Learn More Course Details" at bounding box center [431, 201] width 390 height 109
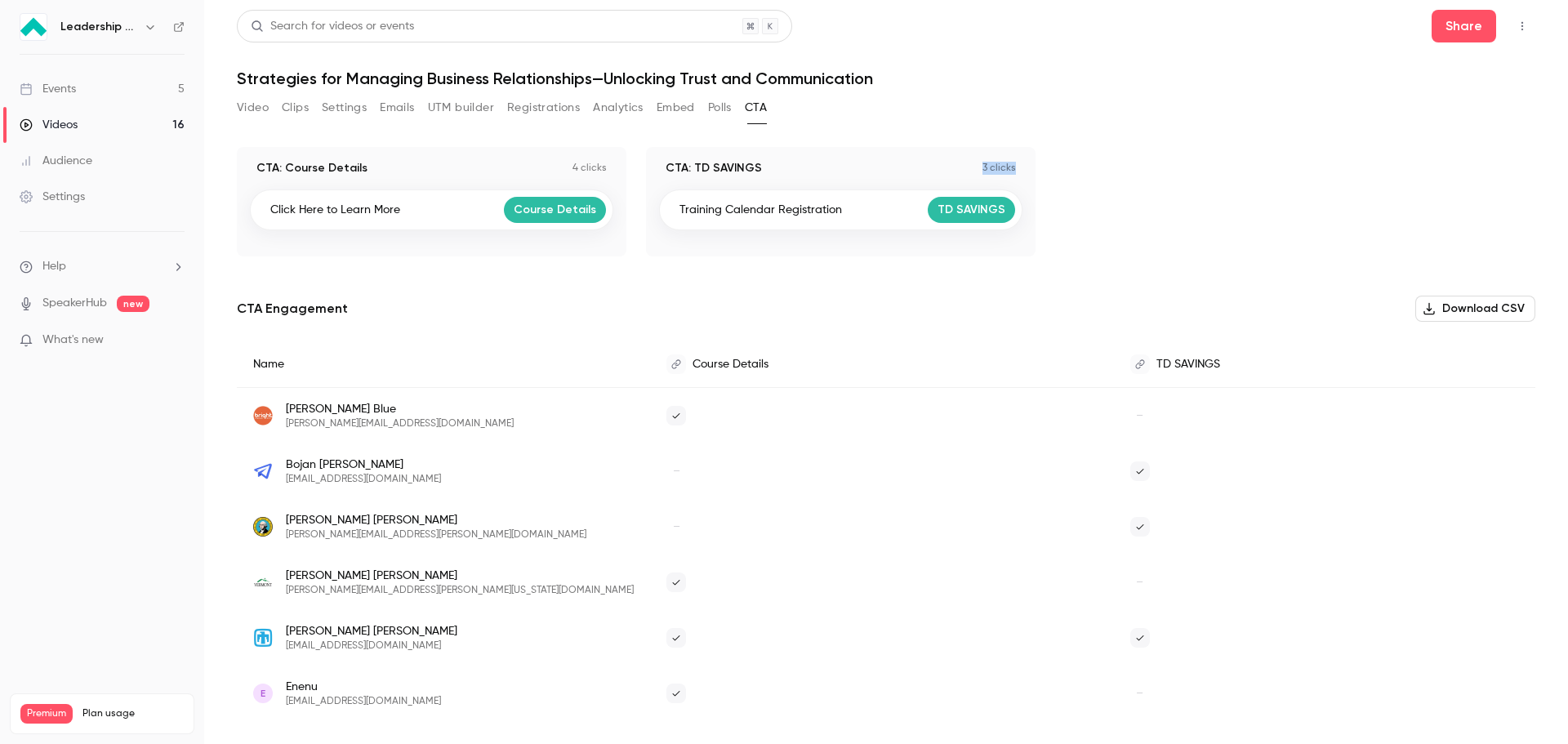
drag, startPoint x: 976, startPoint y: 171, endPoint x: 1024, endPoint y: 176, distance: 48.3
click at [1024, 176] on div "CTA: TD SAVINGS 3 clicks Training Calendar Registration TD SAVINGS" at bounding box center [841, 201] width 390 height 109
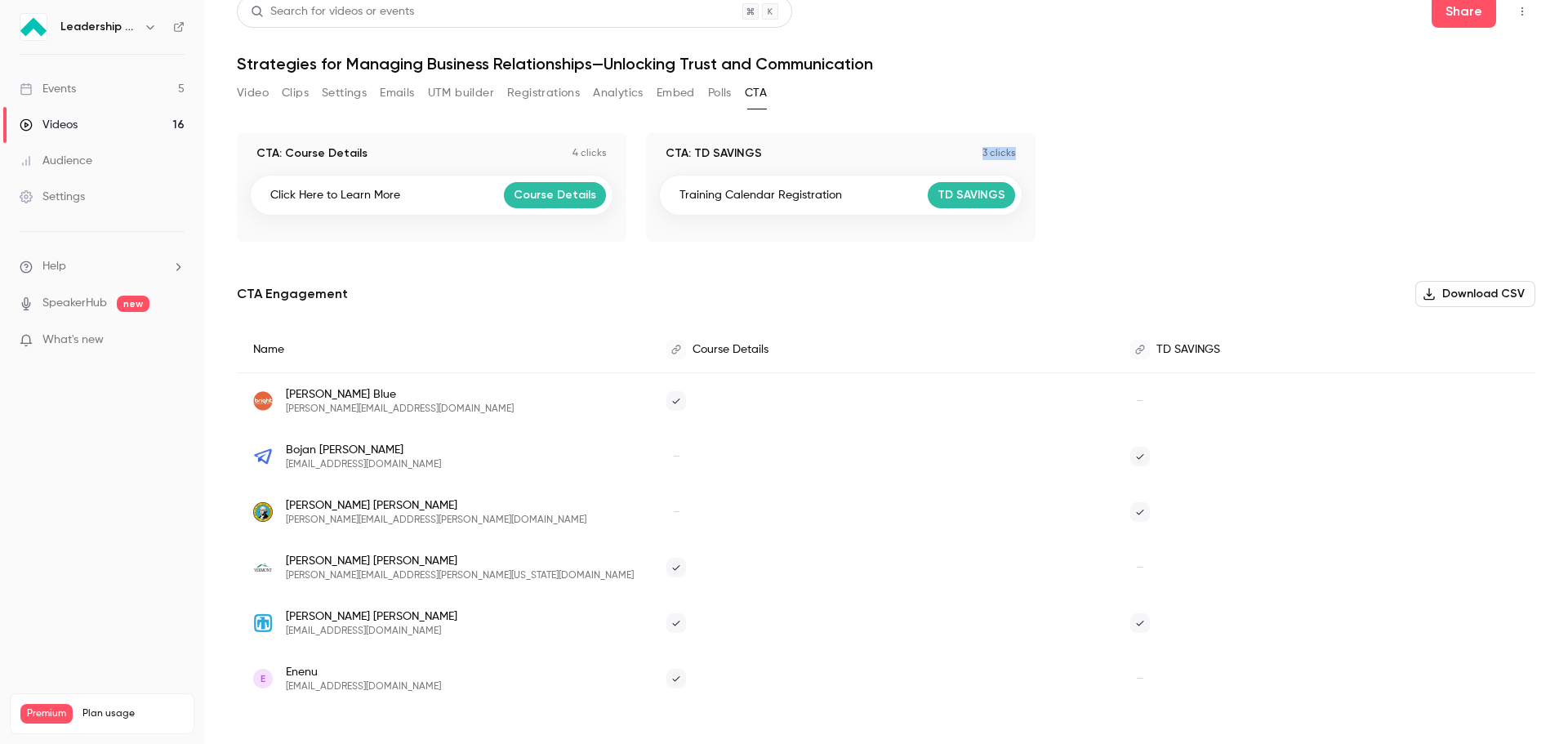
scroll to position [17, 0]
drag, startPoint x: 290, startPoint y: 456, endPoint x: 399, endPoint y: 460, distance: 109.1
click at [399, 460] on div "[PERSON_NAME] [EMAIL_ADDRESS][DOMAIN_NAME]" at bounding box center [443, 455] width 381 height 29
click at [581, 276] on div "CTA: Course Details 4 clicks Click Here to Learn More Course Details CTA: TD SA…" at bounding box center [886, 437] width 1299 height 613
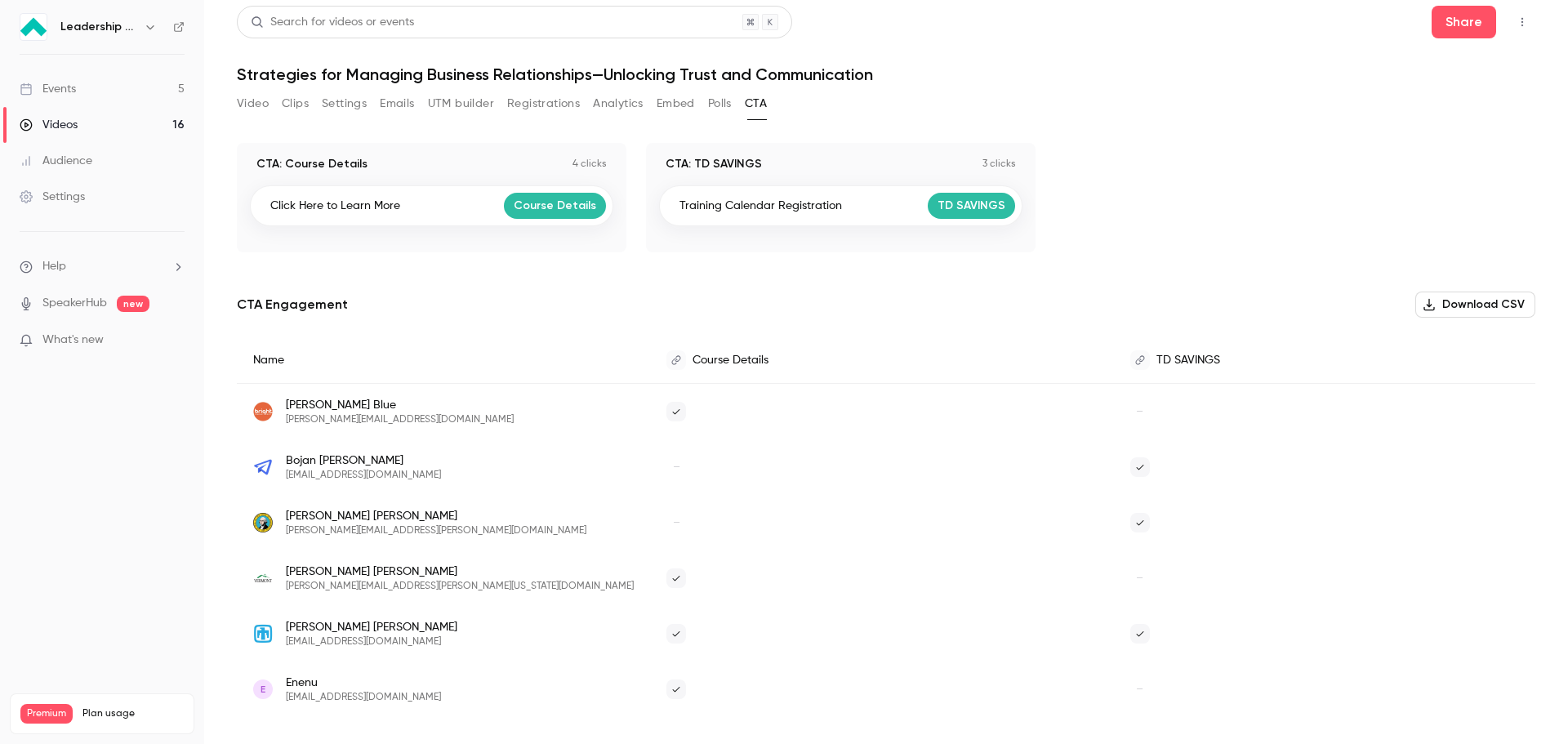
scroll to position [0, 0]
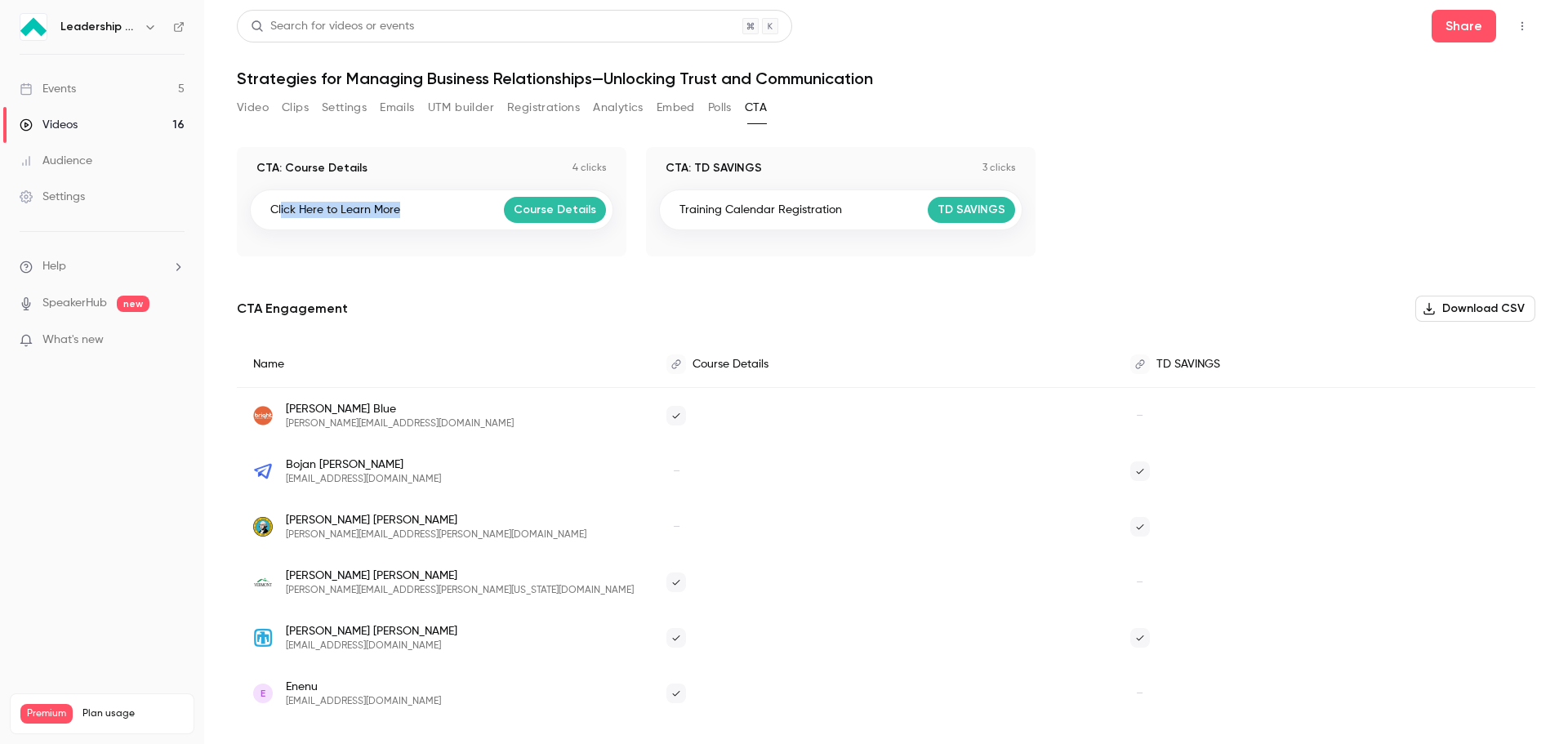
drag, startPoint x: 280, startPoint y: 206, endPoint x: 422, endPoint y: 208, distance: 142.0
click at [408, 208] on div "Click Here to Learn More Course Details" at bounding box center [431, 210] width 363 height 40
drag, startPoint x: 695, startPoint y: 213, endPoint x: 849, endPoint y: 214, distance: 154.0
click at [849, 214] on div "Training Calendar Registration TD SAVINGS" at bounding box center [841, 210] width 363 height 40
click at [130, 120] on link "Videos 16" at bounding box center [102, 124] width 204 height 36
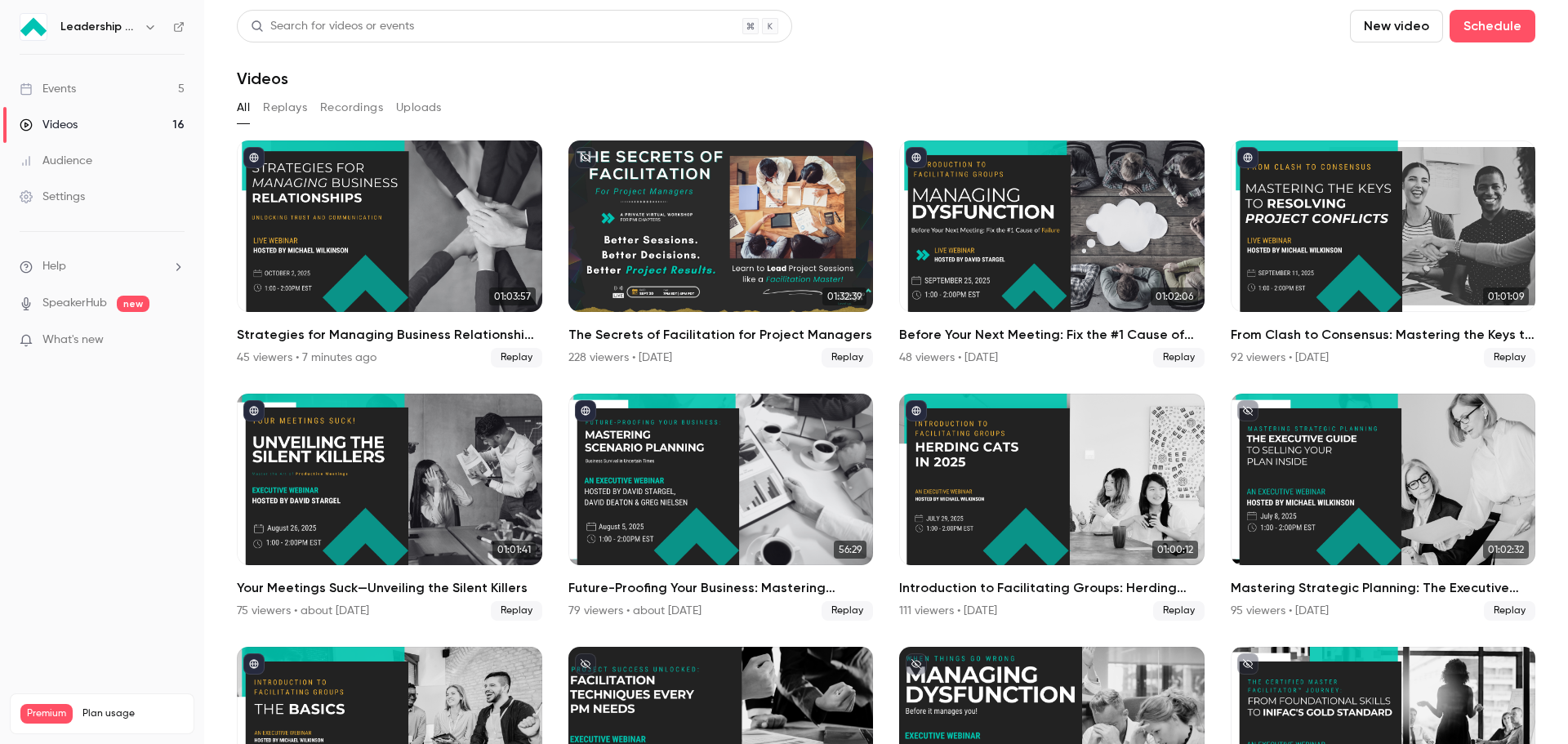
click at [126, 84] on link "Events 5" at bounding box center [102, 88] width 204 height 36
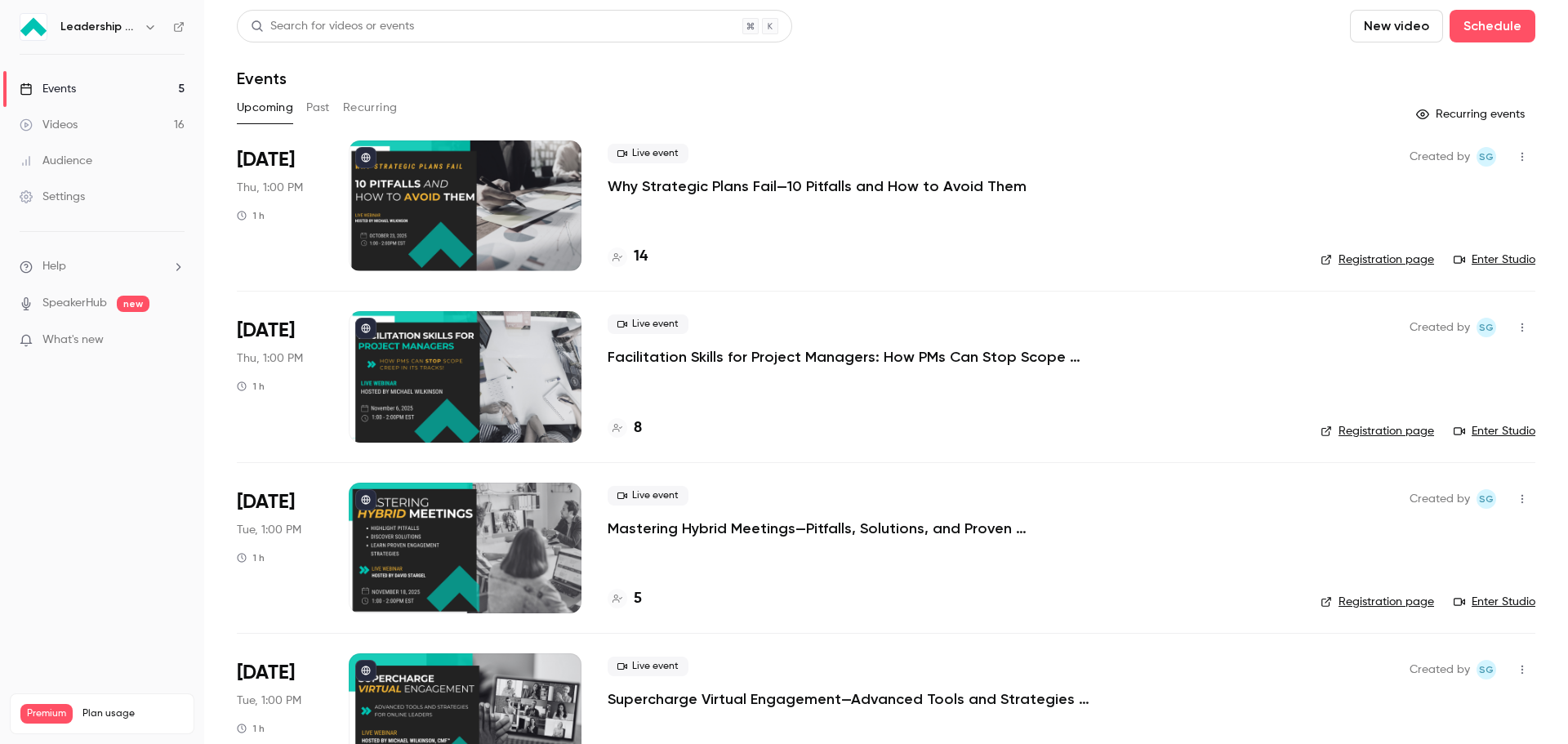
click at [326, 106] on button "Past" at bounding box center [318, 108] width 24 height 26
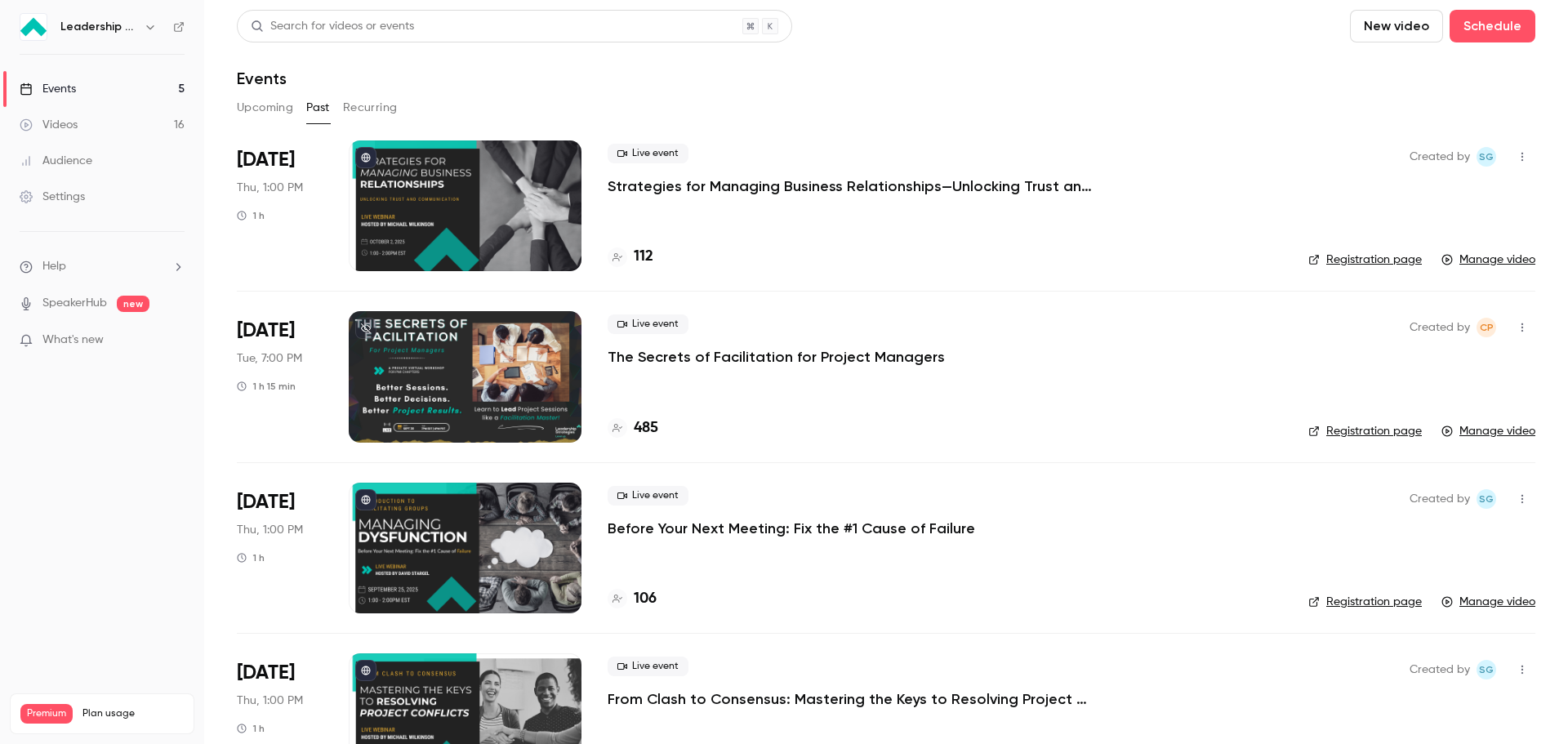
click at [672, 355] on p "The Secrets of Facilitation for Project Managers" at bounding box center [776, 356] width 338 height 19
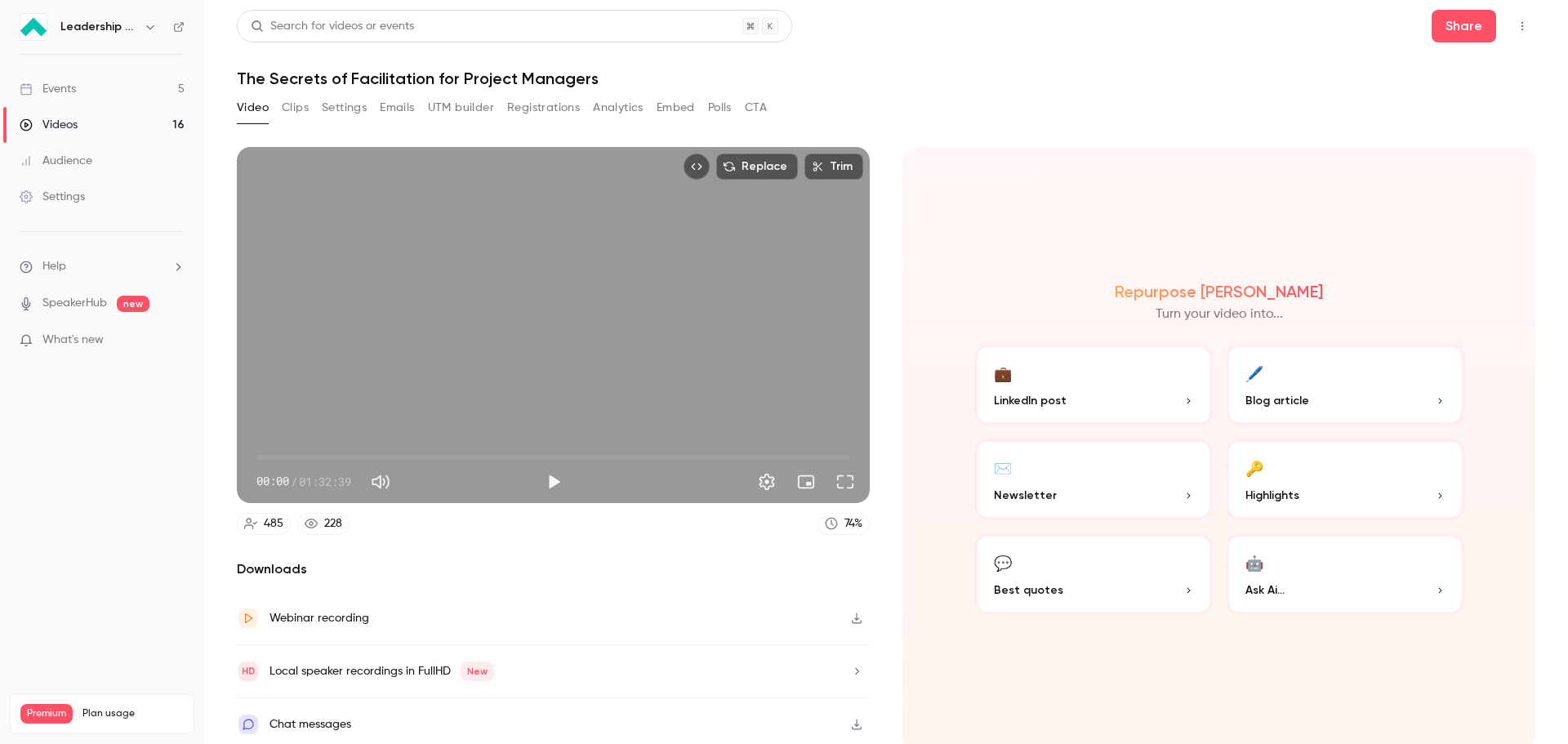
click at [747, 111] on button "CTA" at bounding box center [756, 108] width 22 height 26
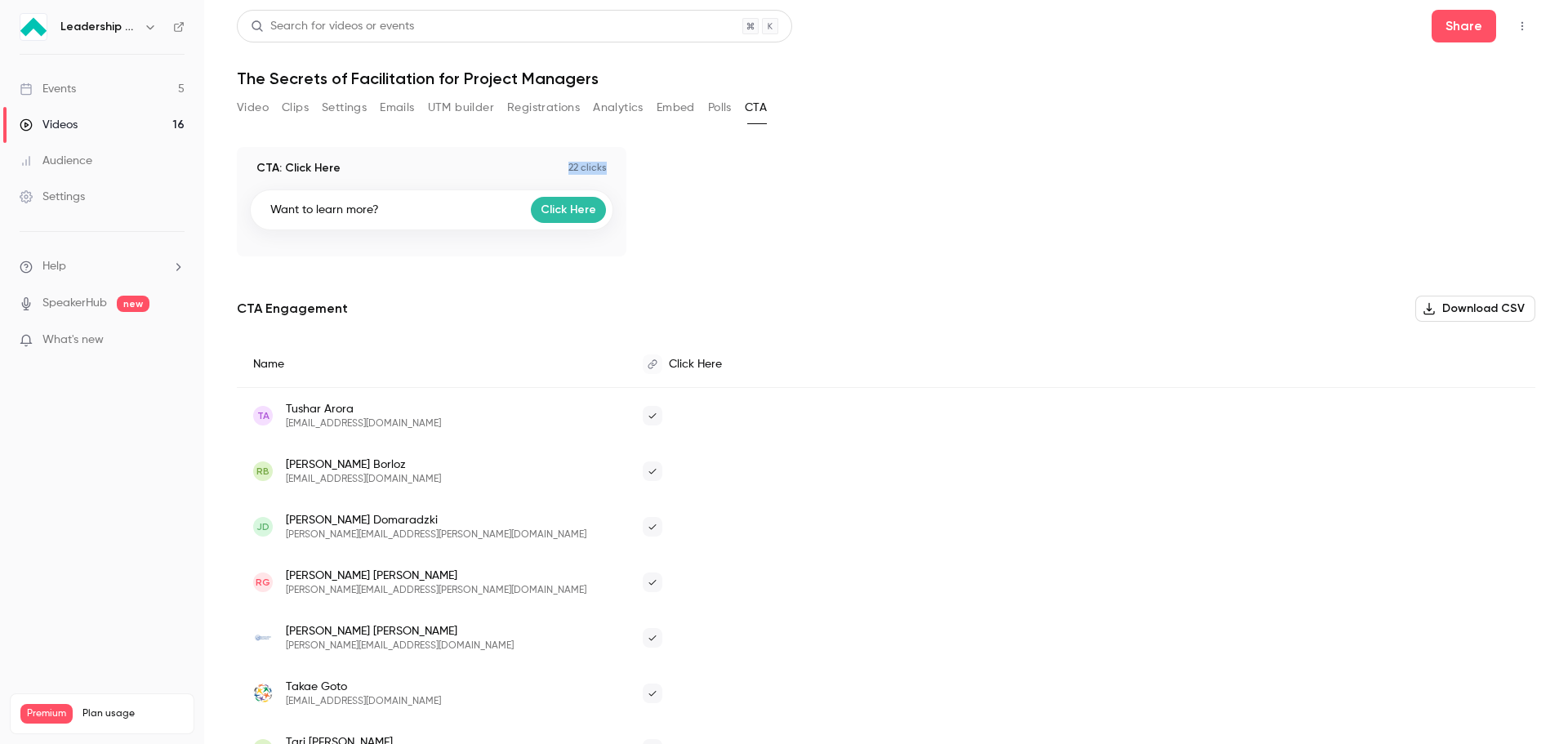
drag, startPoint x: 555, startPoint y: 166, endPoint x: 614, endPoint y: 166, distance: 59.0
click at [614, 166] on div "CTA: Click Here 22 clicks Want to learn more? Click Here" at bounding box center [431, 201] width 390 height 109
click at [156, 88] on link "Events 5" at bounding box center [102, 88] width 204 height 36
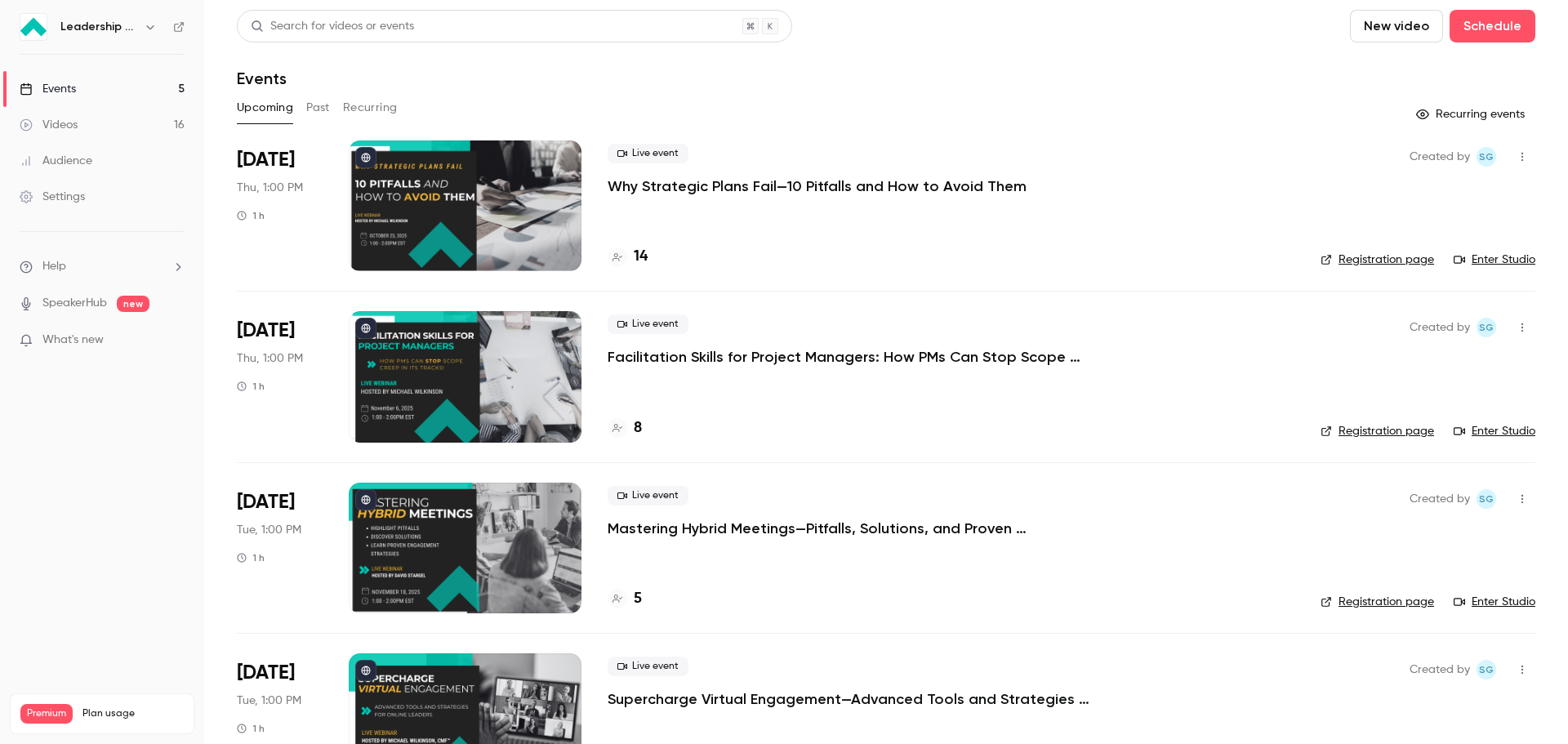
click at [326, 109] on button "Past" at bounding box center [318, 108] width 24 height 26
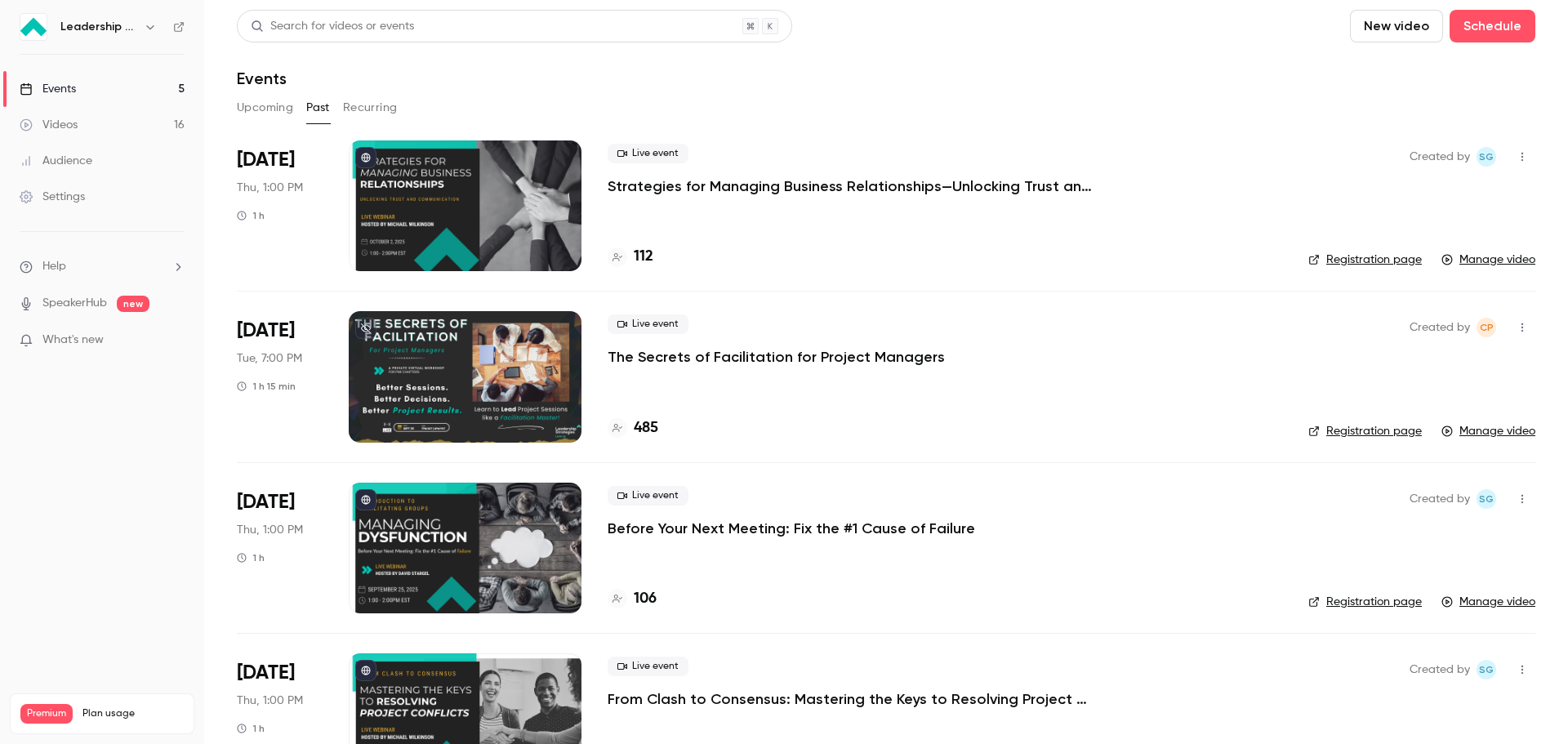
click at [665, 188] on p "Strategies for Managing Business Relationships—Unlocking Trust and Communication" at bounding box center [853, 186] width 490 height 19
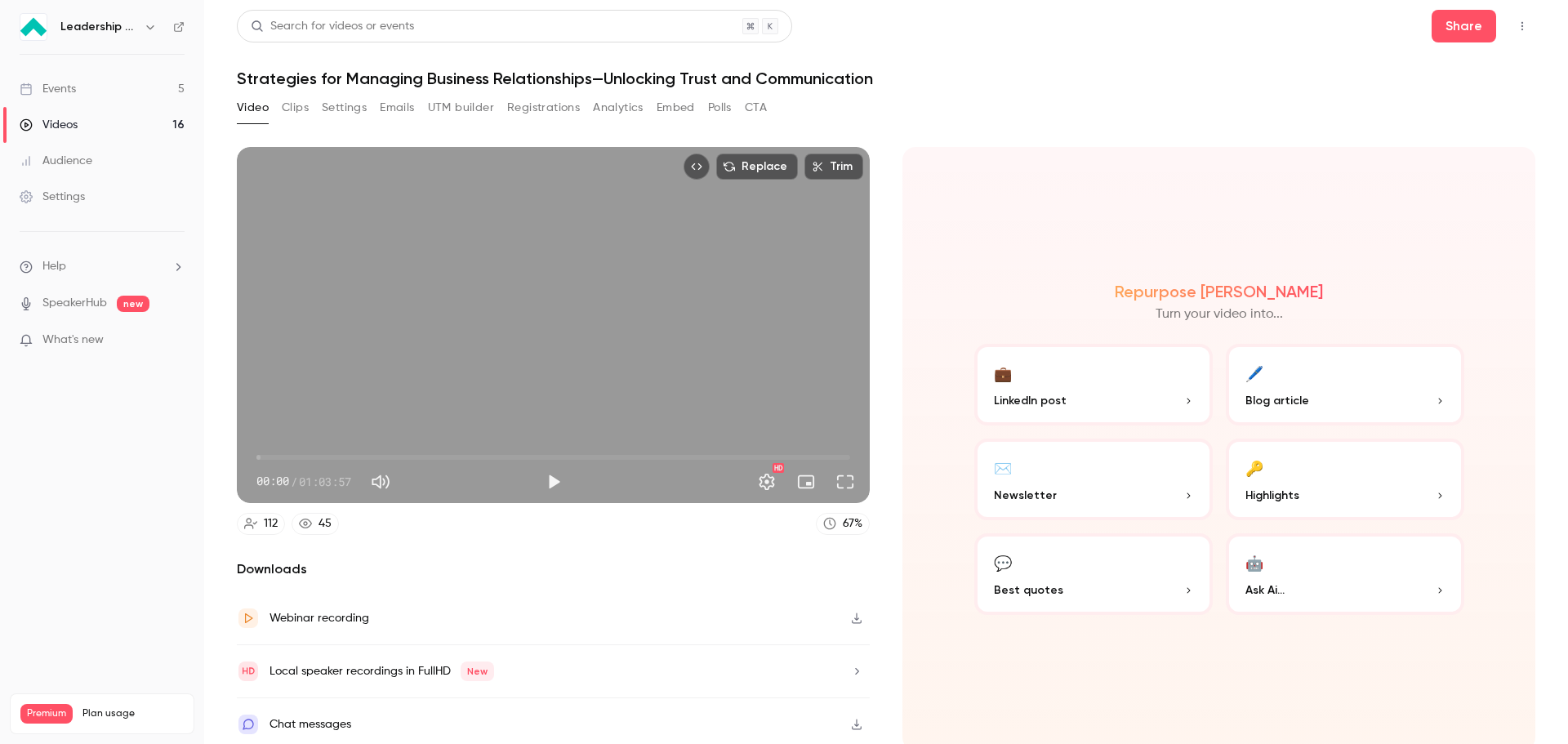
click at [711, 109] on button "Polls" at bounding box center [720, 108] width 24 height 26
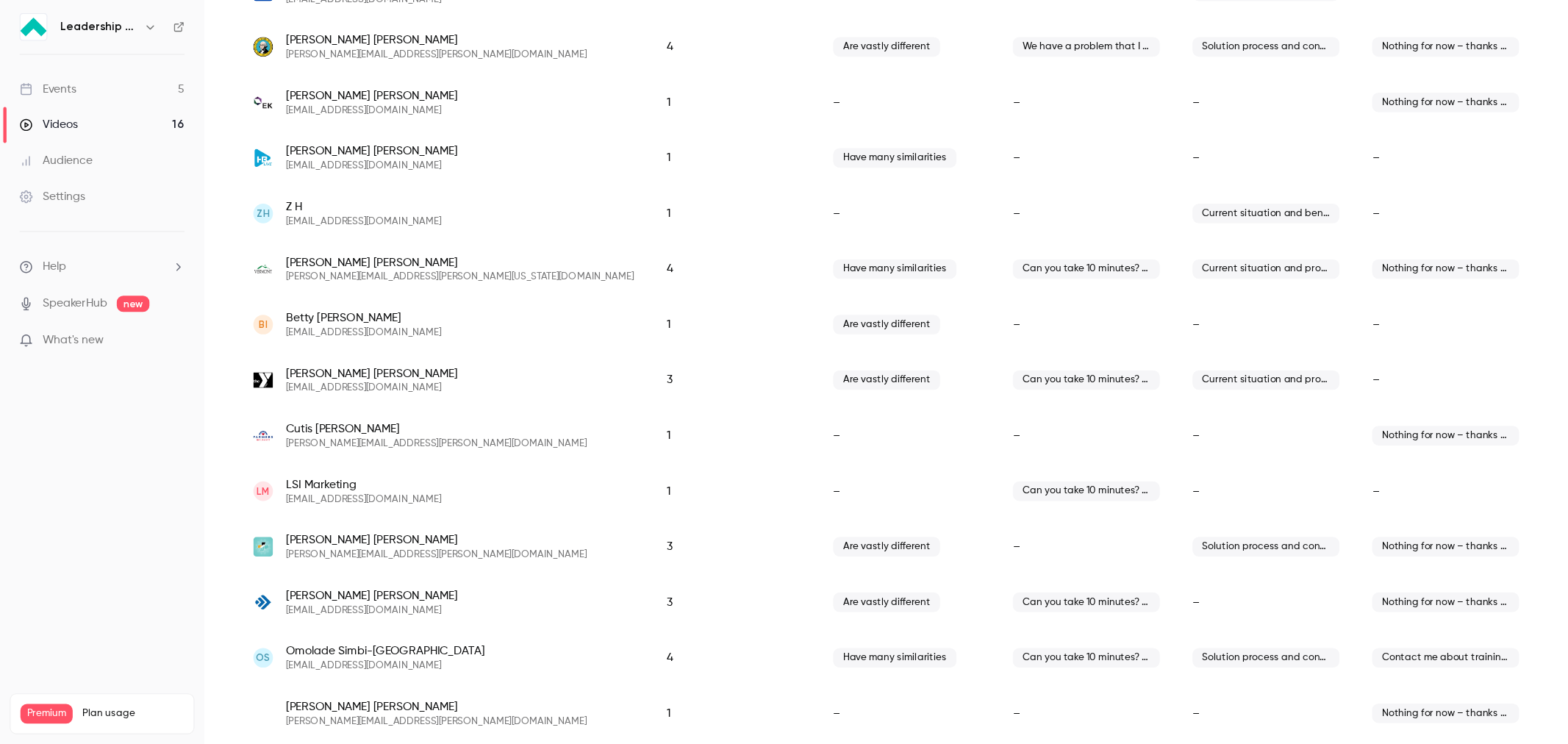
scroll to position [1006, 0]
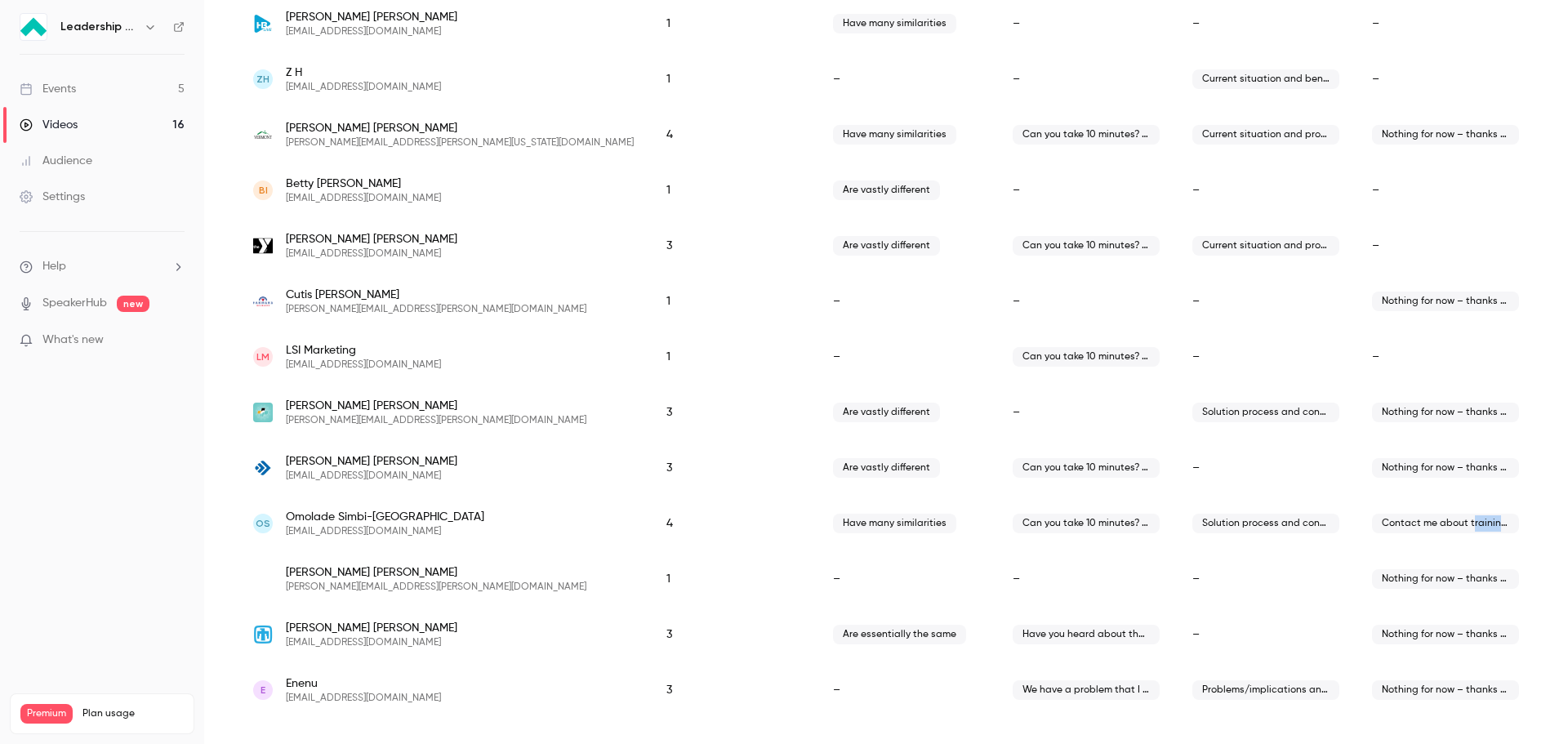
drag, startPoint x: 1459, startPoint y: 524, endPoint x: 1482, endPoint y: 521, distance: 23.2
click at [1504, 524] on span "Contact me about training for myself/someone else" at bounding box center [1446, 522] width 147 height 19
click at [1475, 521] on span "Contact me about training for myself/someone else" at bounding box center [1446, 522] width 147 height 19
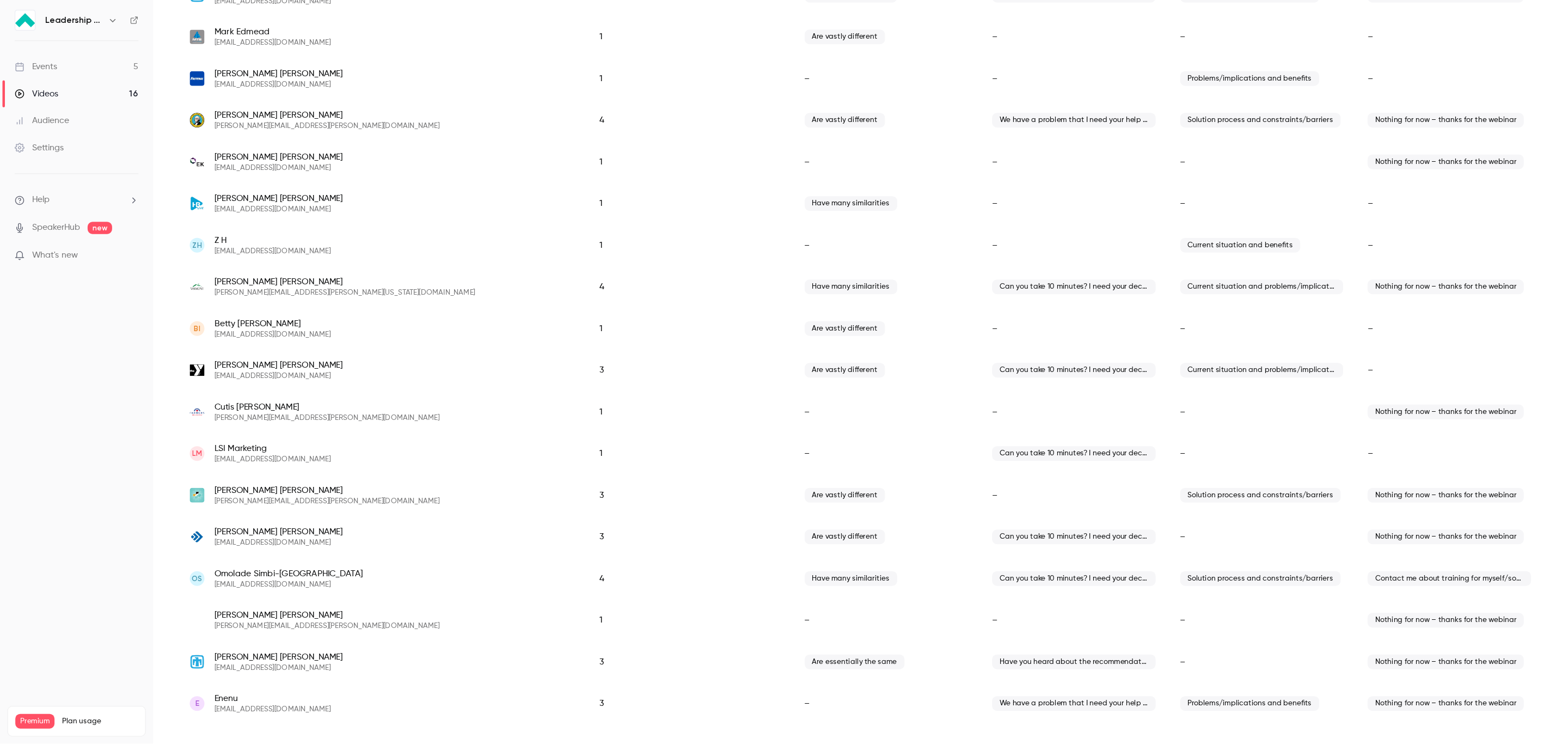
scroll to position [497, 0]
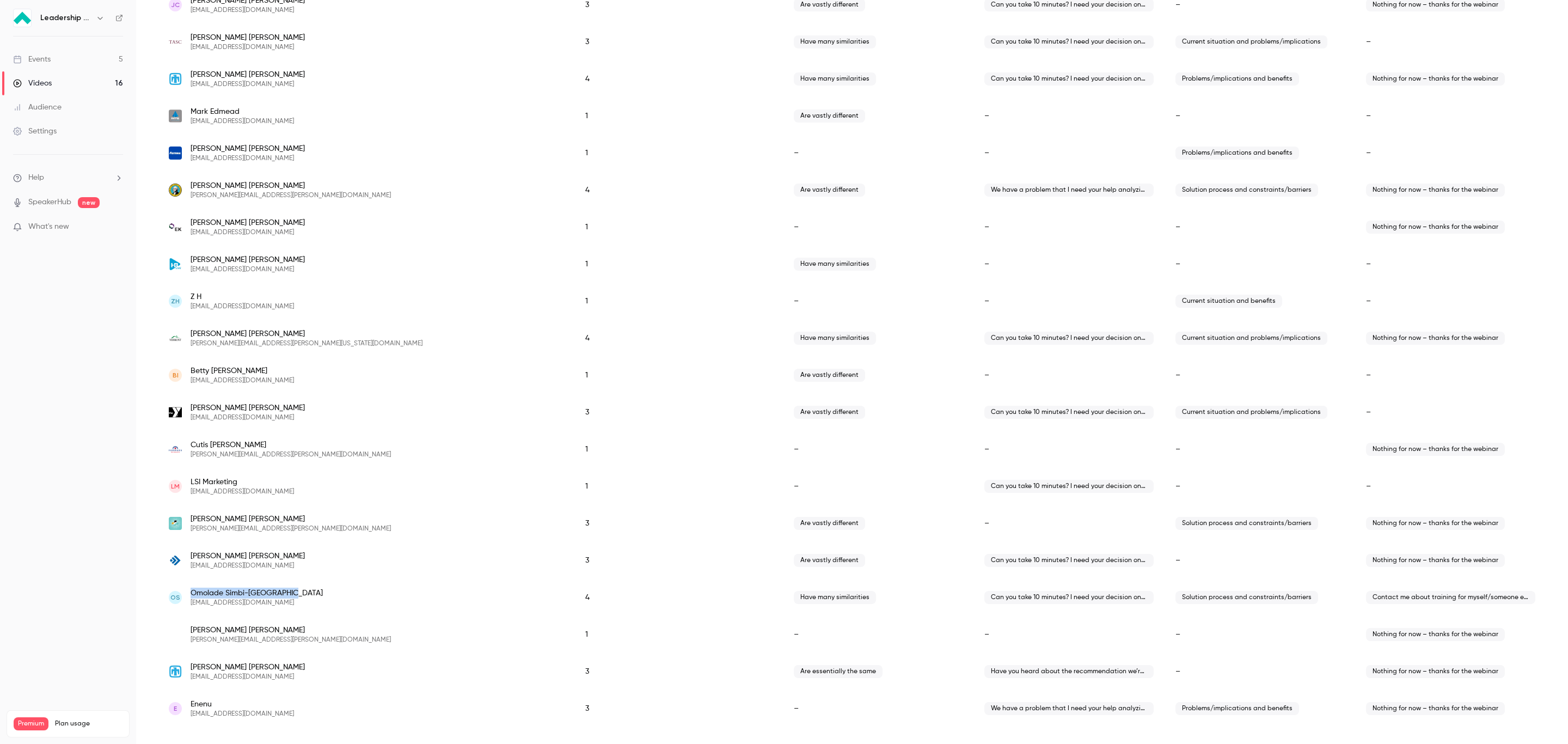
drag, startPoint x: 291, startPoint y: 595, endPoint x: 190, endPoint y: 593, distance: 101.0
click at [190, 496] on div "OS Omolade Simbi-[GEOGRAPHIC_DATA] [EMAIL_ADDRESS][DOMAIN_NAME]" at bounding box center [366, 597] width 395 height 20
drag, startPoint x: 259, startPoint y: 602, endPoint x: 192, endPoint y: 595, distance: 67.4
click at [192, 496] on div "Omolade Simbi-[GEOGRAPHIC_DATA] [EMAIL_ADDRESS][DOMAIN_NAME]" at bounding box center [257, 597] width 132 height 20
copy div "Omolade Simbi-[GEOGRAPHIC_DATA] [EMAIL_ADDRESS][DOMAIN_NAME]"
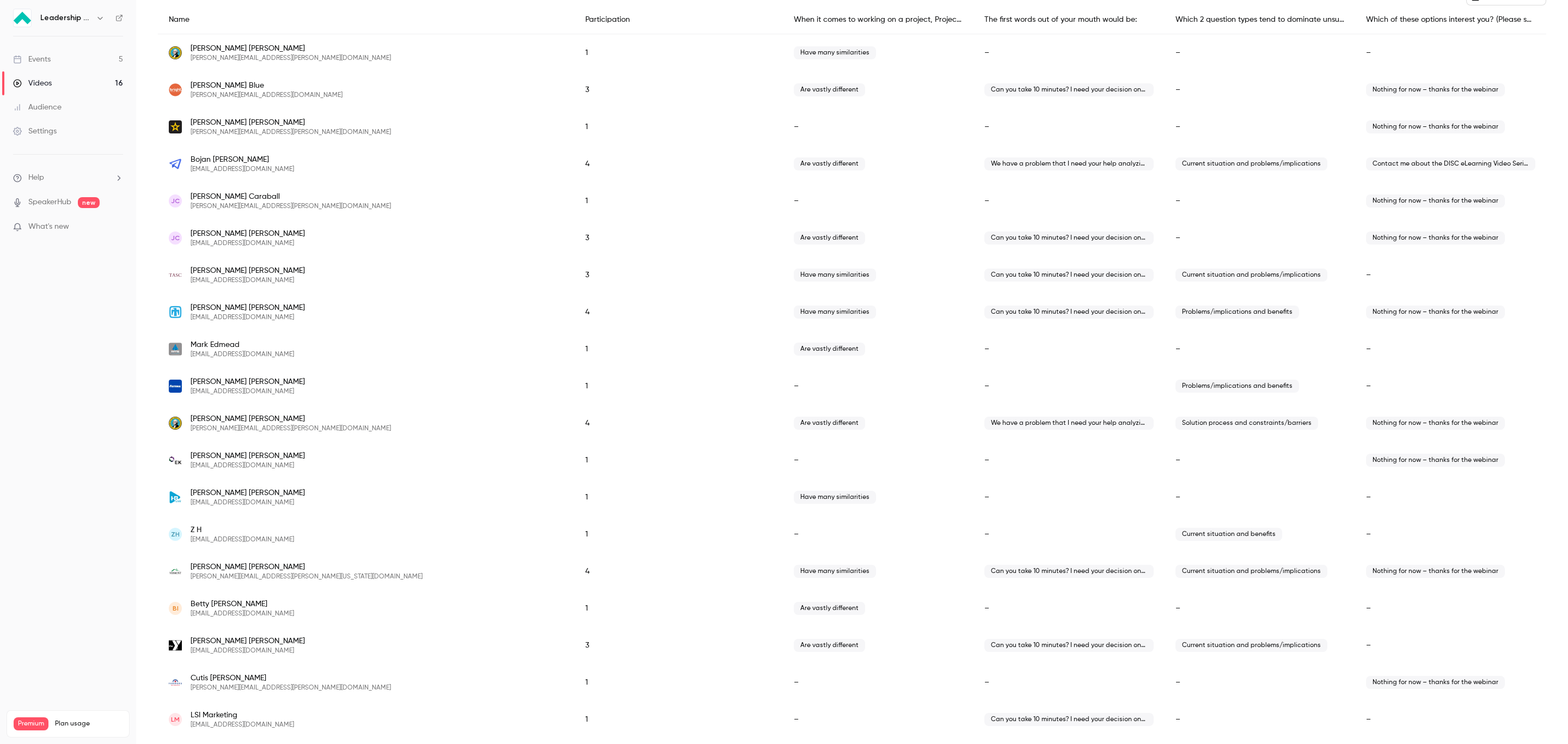
scroll to position [251, 0]
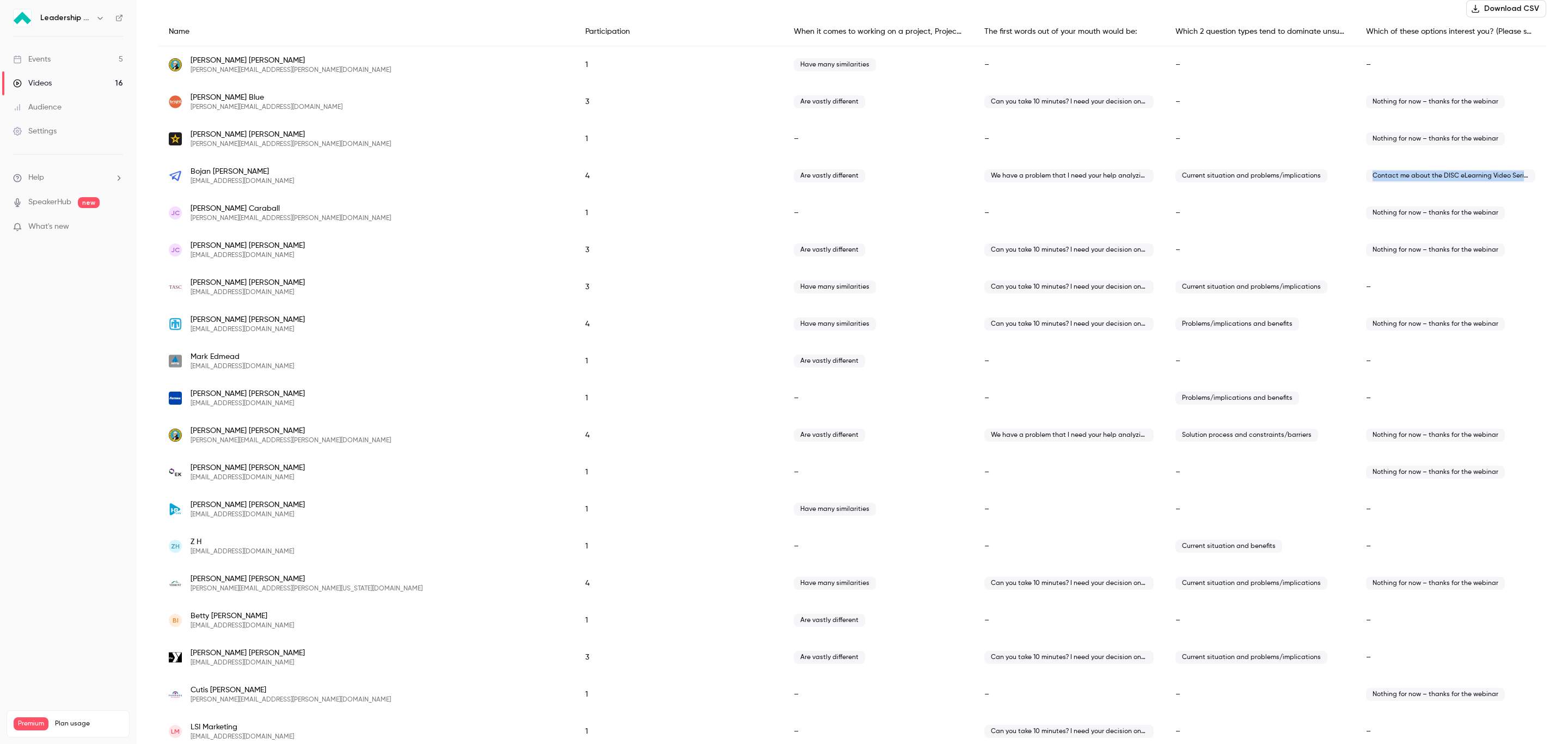
drag, startPoint x: 1521, startPoint y: 175, endPoint x: 1360, endPoint y: 178, distance: 161.0
click at [1045, 178] on span "Contact me about the DISC eLearning Video Series" at bounding box center [1451, 175] width 169 height 13
copy span "Contact me about the DISC eLearning Video Series"
drag, startPoint x: 262, startPoint y: 182, endPoint x: 192, endPoint y: 173, distance: 70.6
click at [192, 173] on div "[PERSON_NAME] [EMAIL_ADDRESS][DOMAIN_NAME]" at bounding box center [366, 176] width 395 height 20
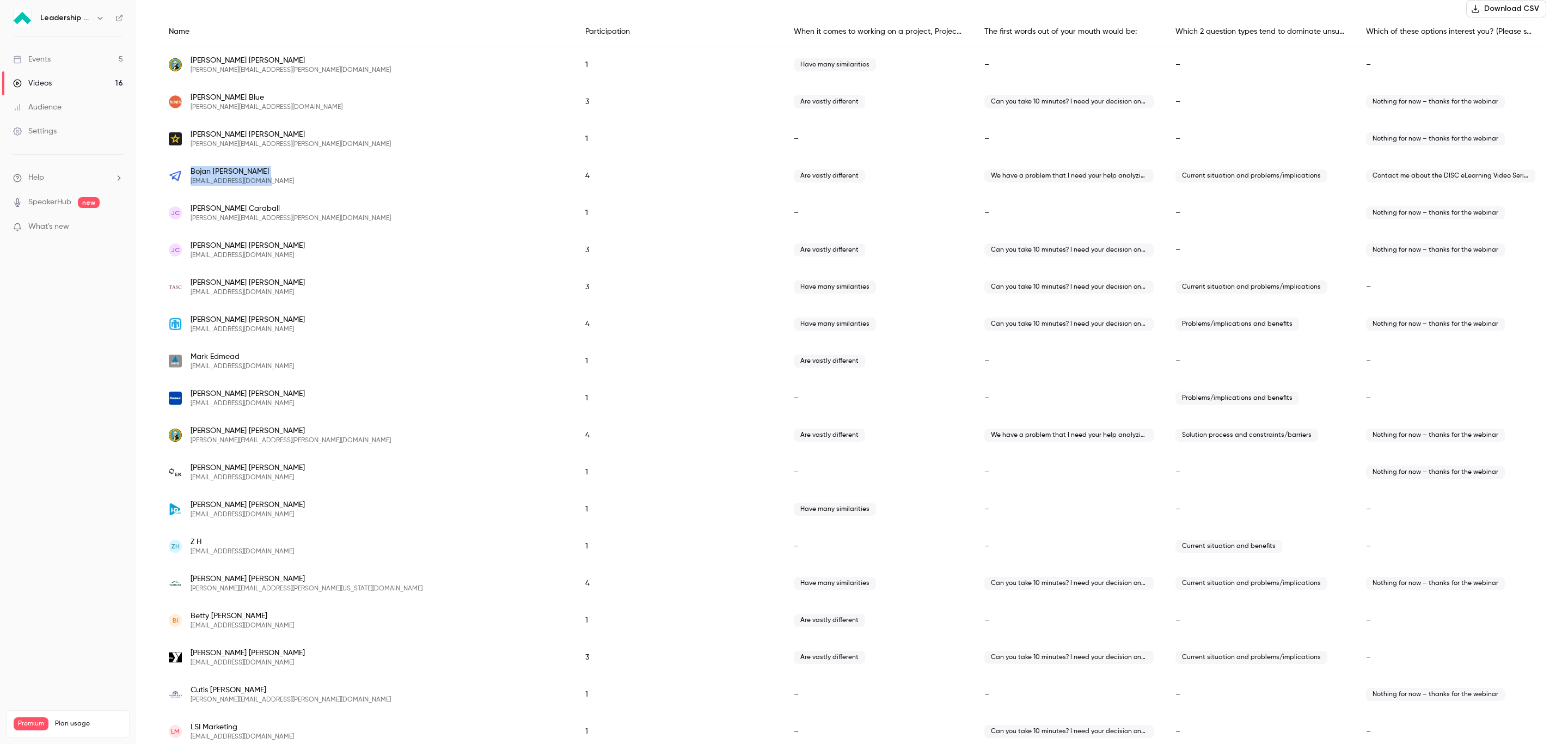
copy div "[PERSON_NAME] [EMAIL_ADDRESS][DOMAIN_NAME]"
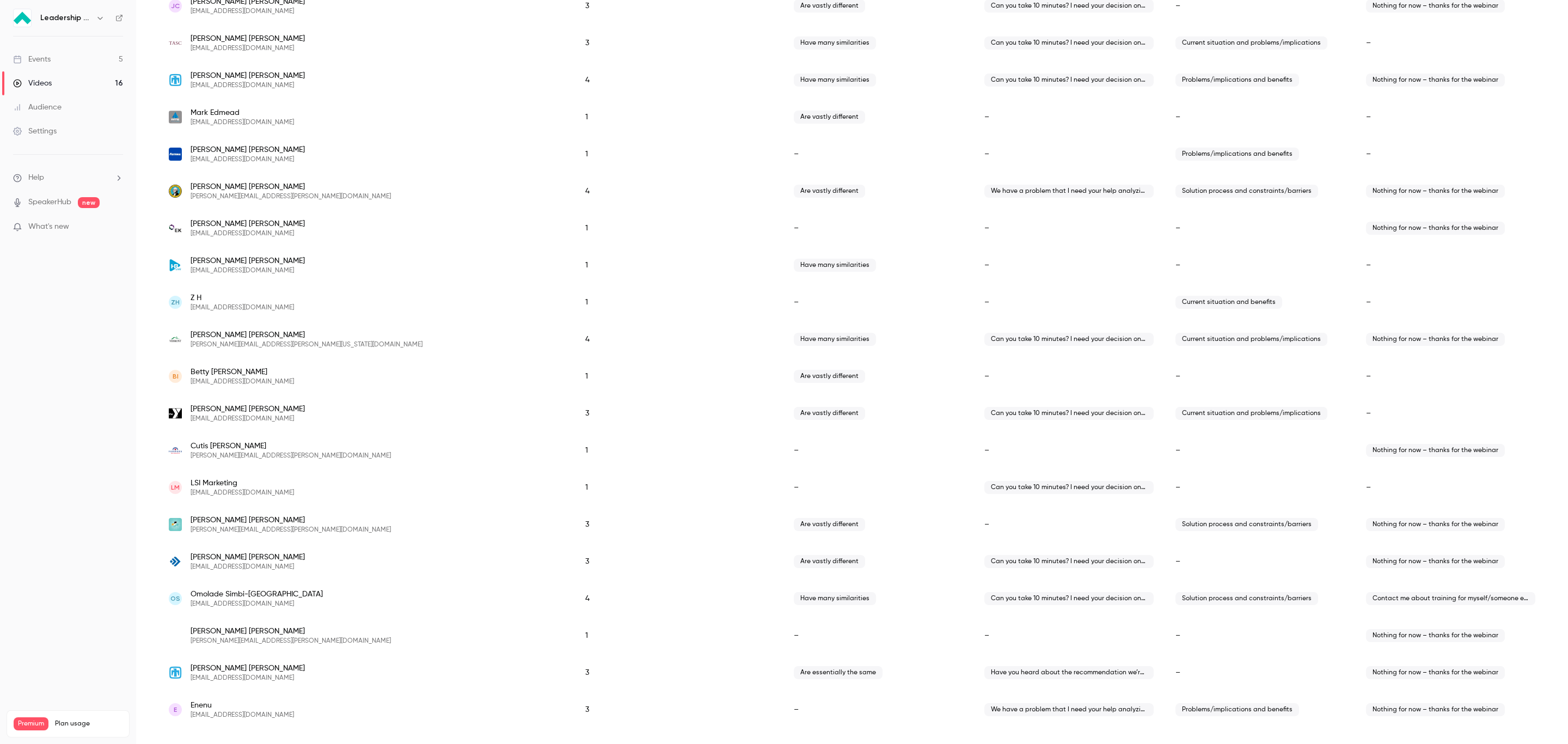
scroll to position [497, 0]
click at [1045, 496] on span "Contact me about training for myself/someone else" at bounding box center [1451, 597] width 169 height 13
drag, startPoint x: 1364, startPoint y: 594, endPoint x: 1519, endPoint y: 592, distance: 155.0
click at [1045, 496] on span "Contact me about training for myself/someone else" at bounding box center [1451, 597] width 169 height 13
copy span "Contact me about training for myself/someone else"
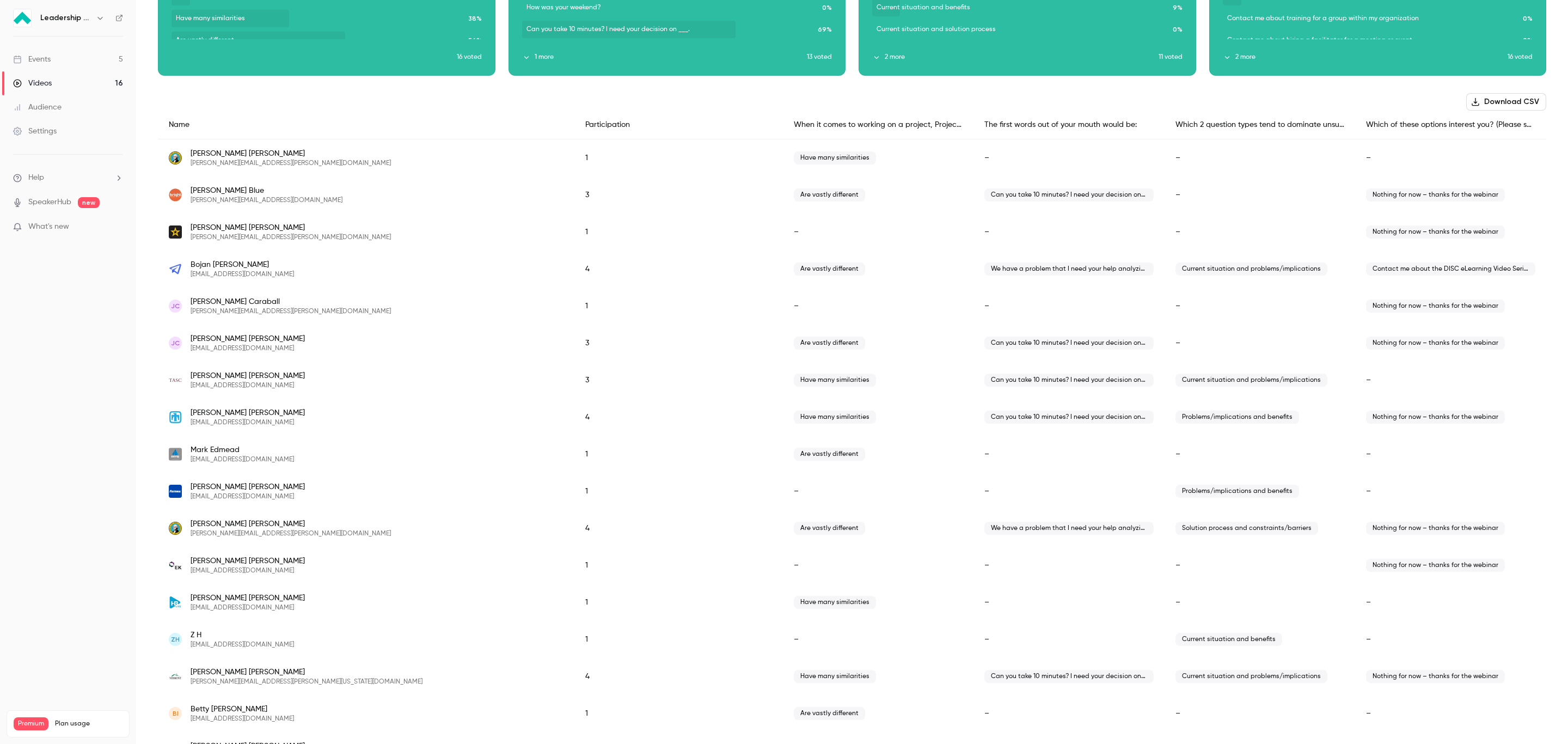
scroll to position [7, 0]
